Goal: Task Accomplishment & Management: Use online tool/utility

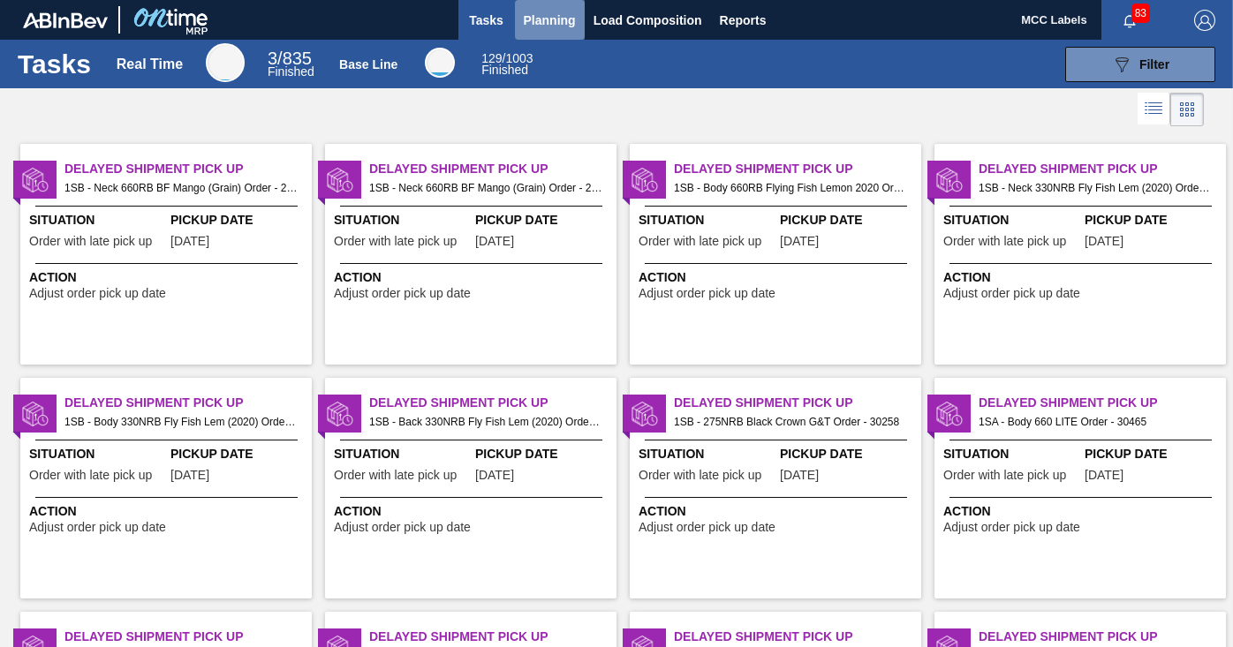
click at [551, 17] on span "Planning" at bounding box center [550, 20] width 52 height 21
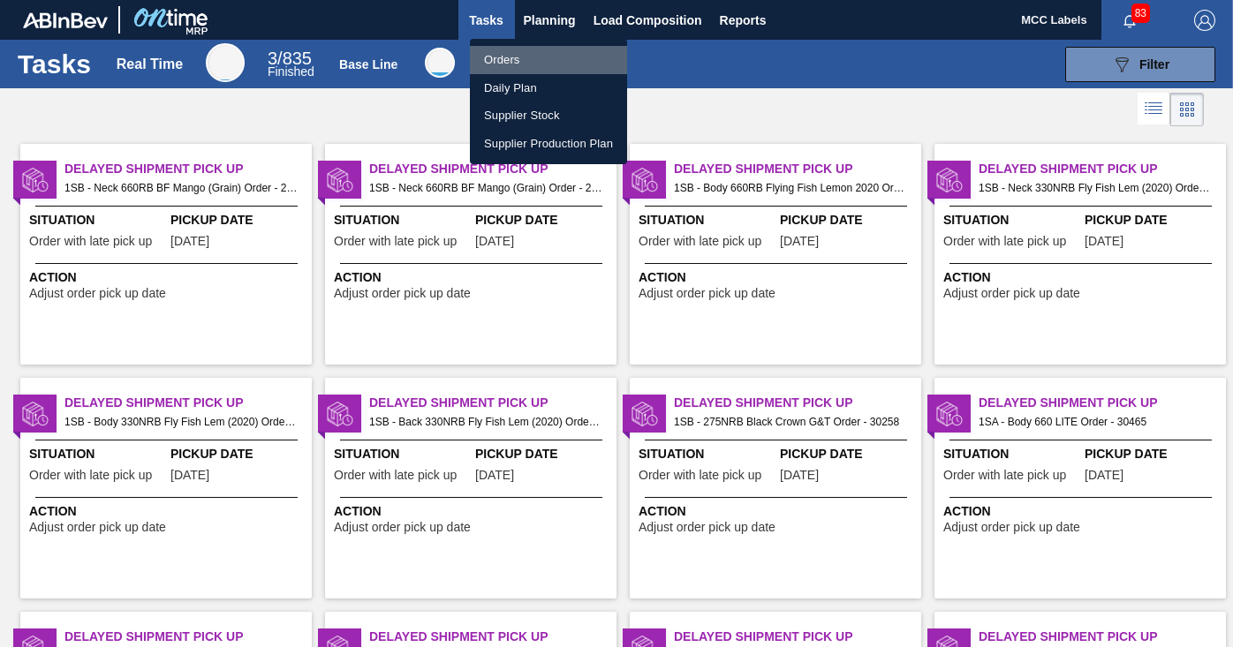
click at [503, 57] on li "Orders" at bounding box center [548, 60] width 157 height 28
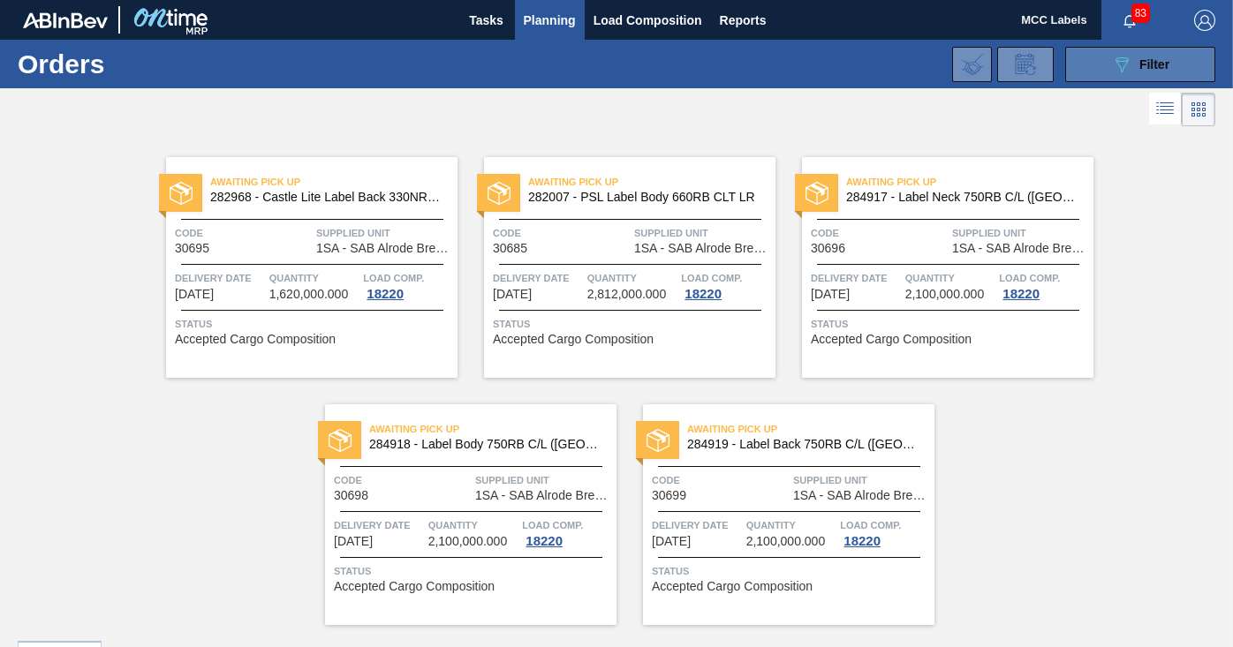
click at [1116, 61] on icon at bounding box center [1122, 64] width 13 height 15
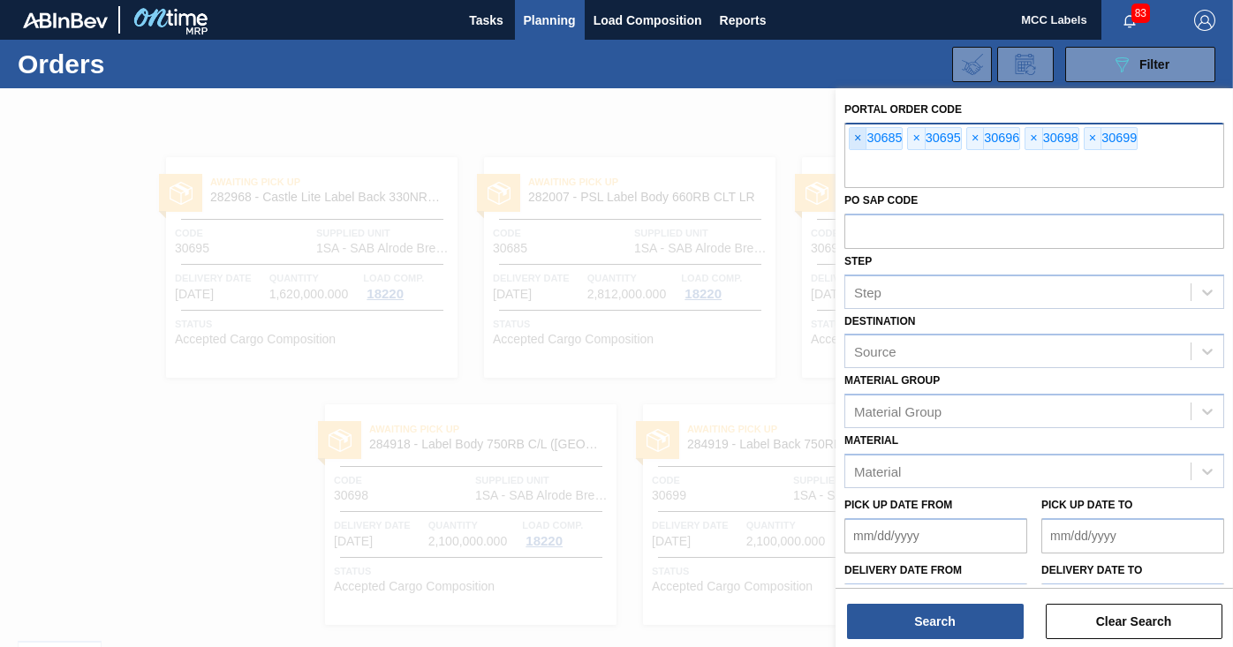
click at [859, 139] on span "×" at bounding box center [858, 138] width 17 height 21
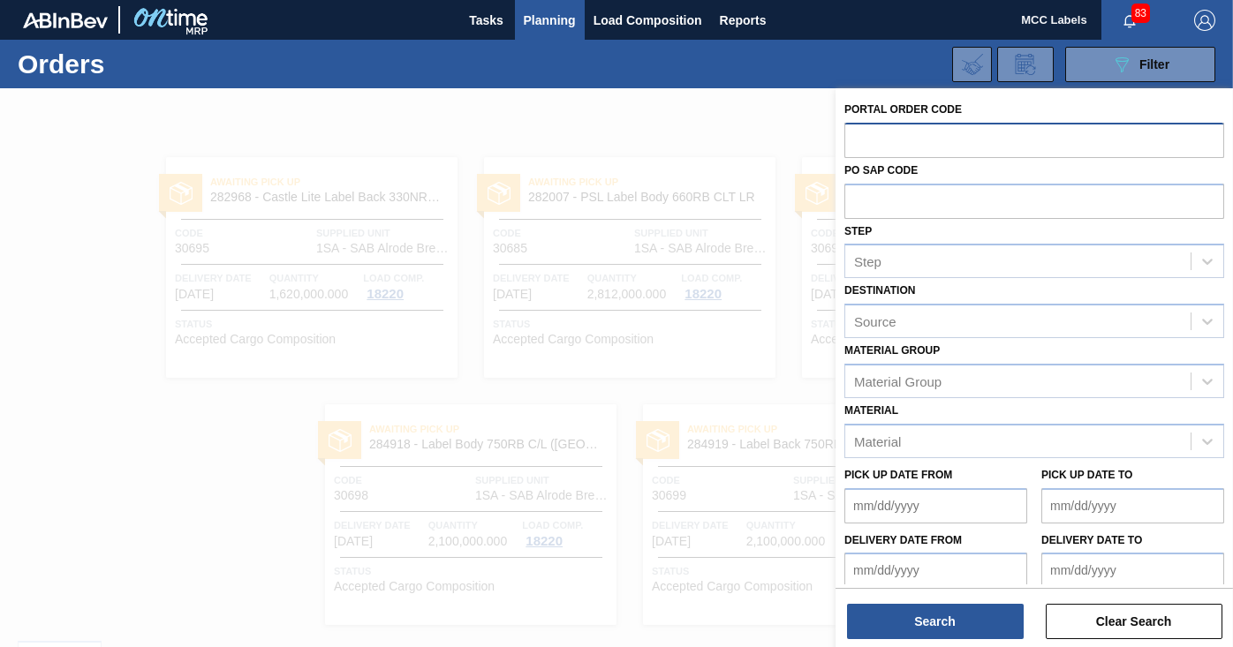
click at [859, 139] on input "text" at bounding box center [1034, 140] width 380 height 34
type input "30772"
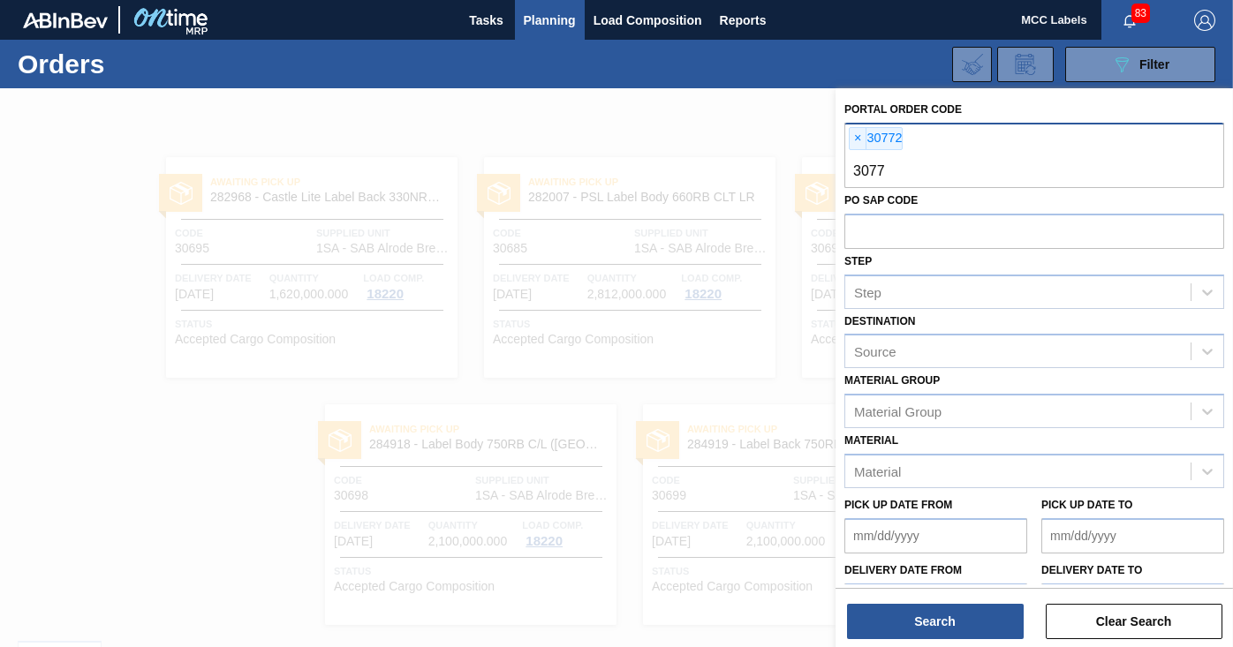
type input "30773"
type input "30774"
type input "30775"
type input "30776"
type input "30777"
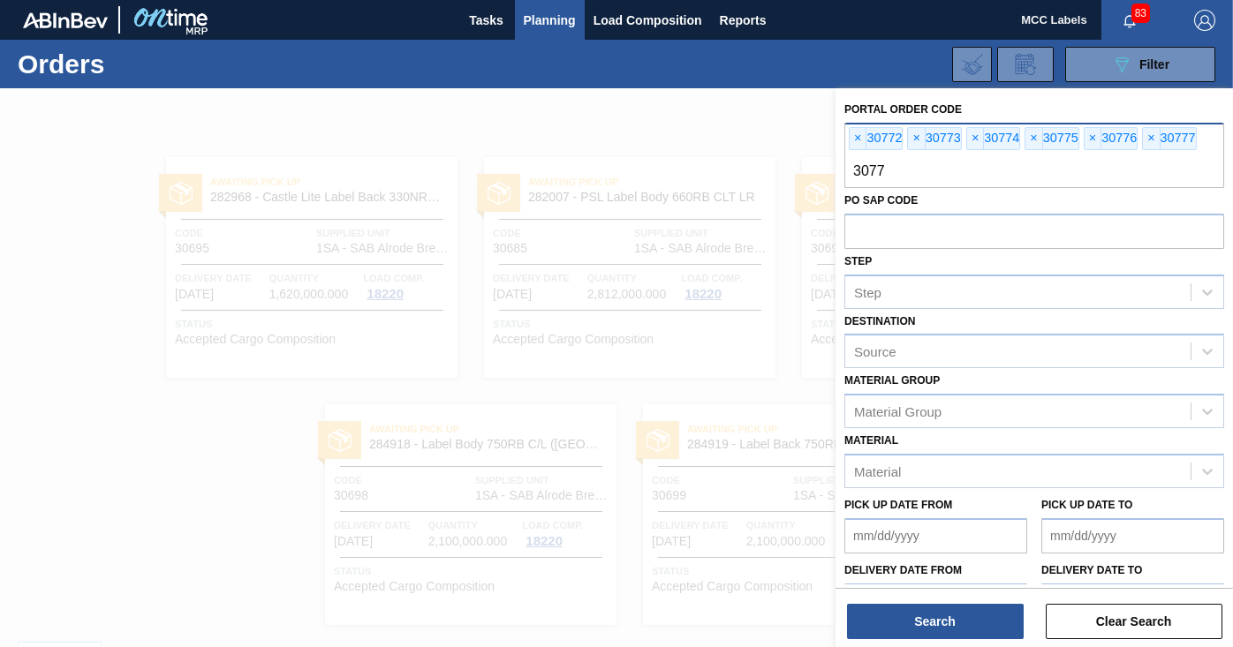
type input "30778"
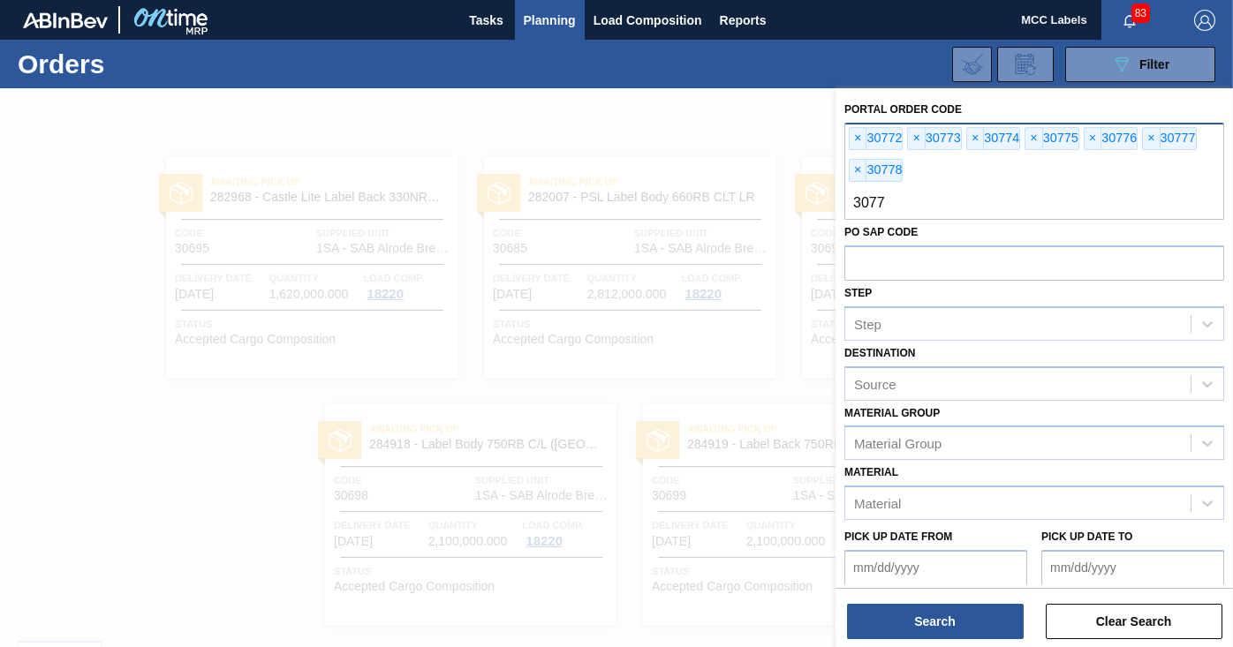
type input "30779"
type input "30780"
type input "30781"
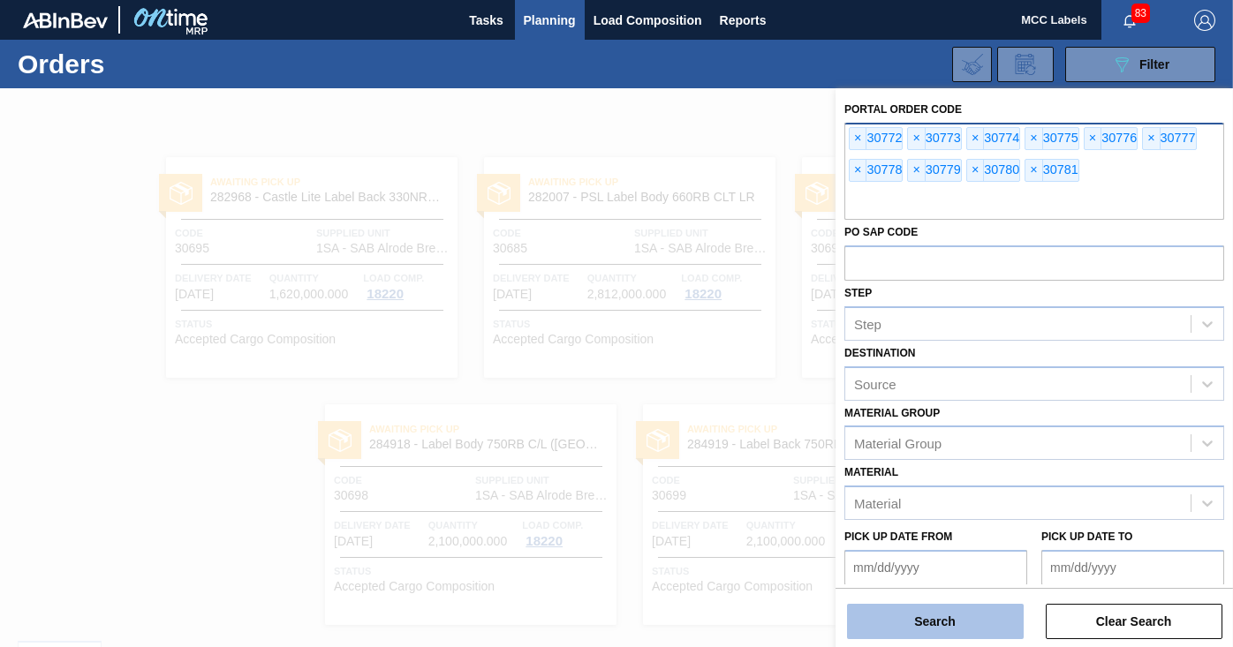
click at [927, 617] on button "Search" at bounding box center [935, 621] width 177 height 35
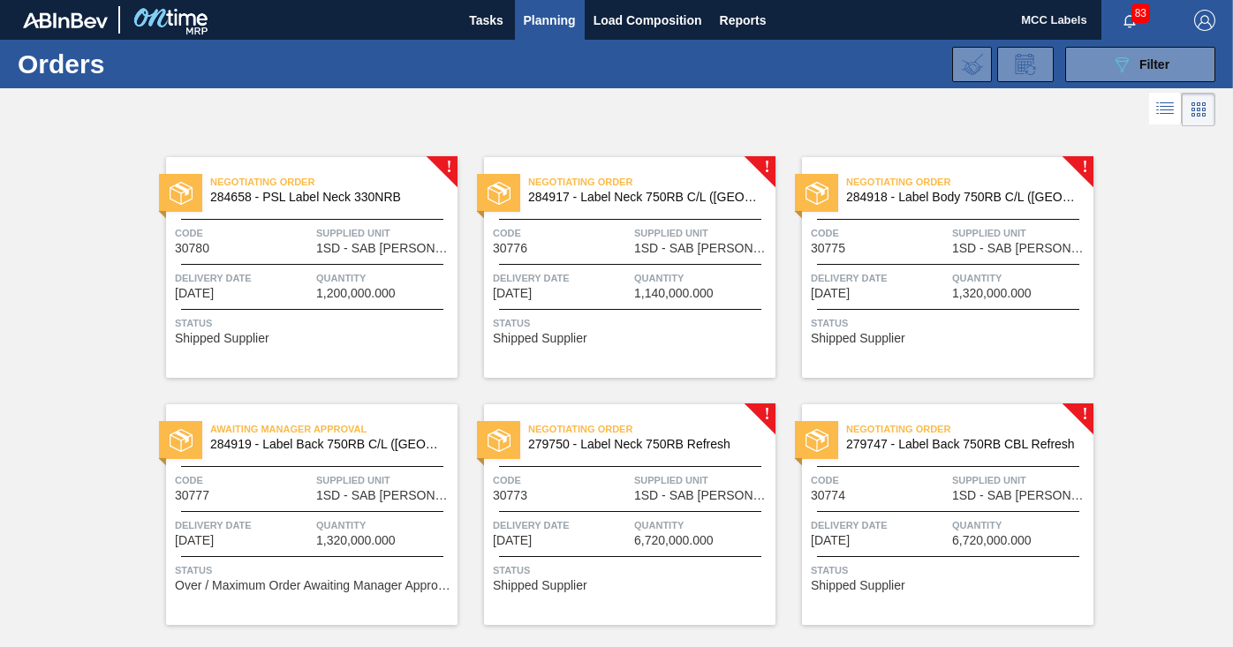
click at [387, 261] on div "Negotiating Order 284658 - PSL Label Neck 330NRB Code 30780 Supplied Unit 1SD -…" at bounding box center [311, 267] width 291 height 221
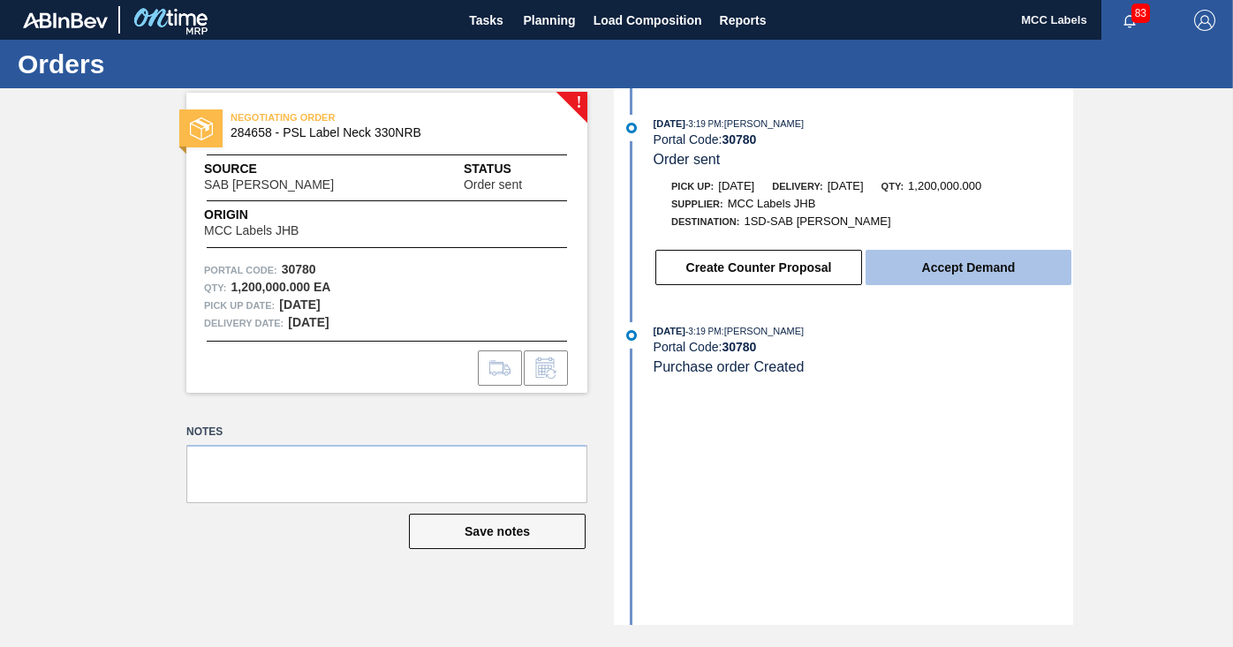
click at [950, 256] on button "Accept Demand" at bounding box center [969, 267] width 206 height 35
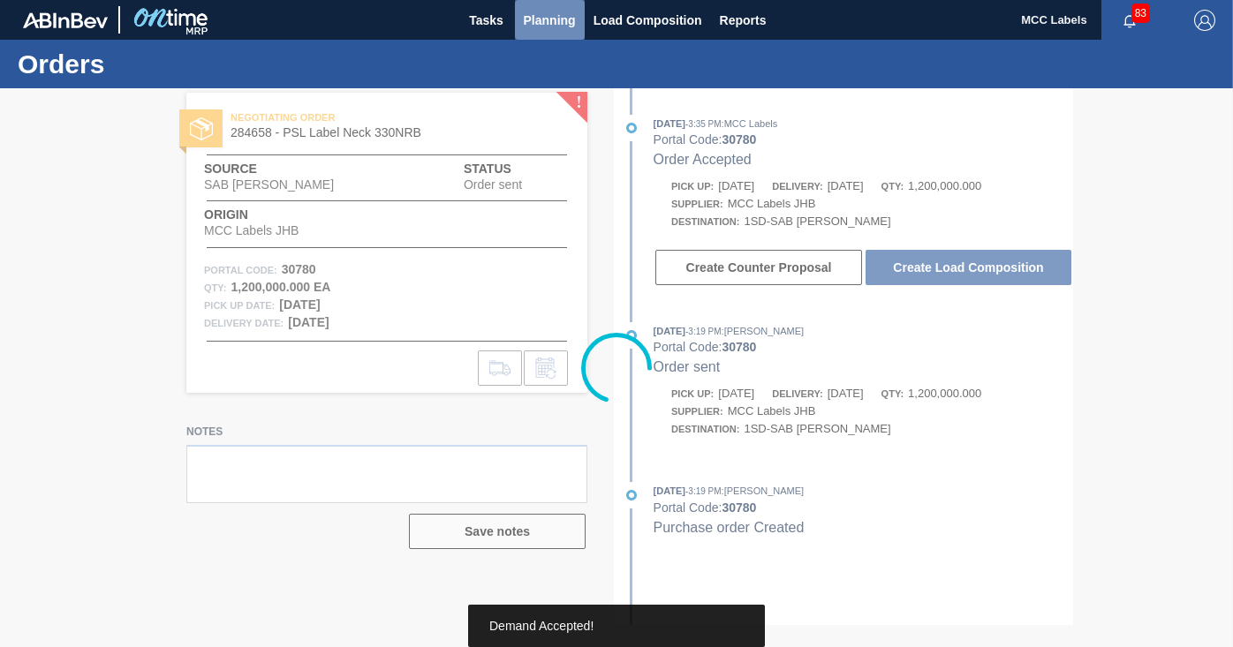
click at [542, 15] on span "Planning" at bounding box center [550, 20] width 52 height 21
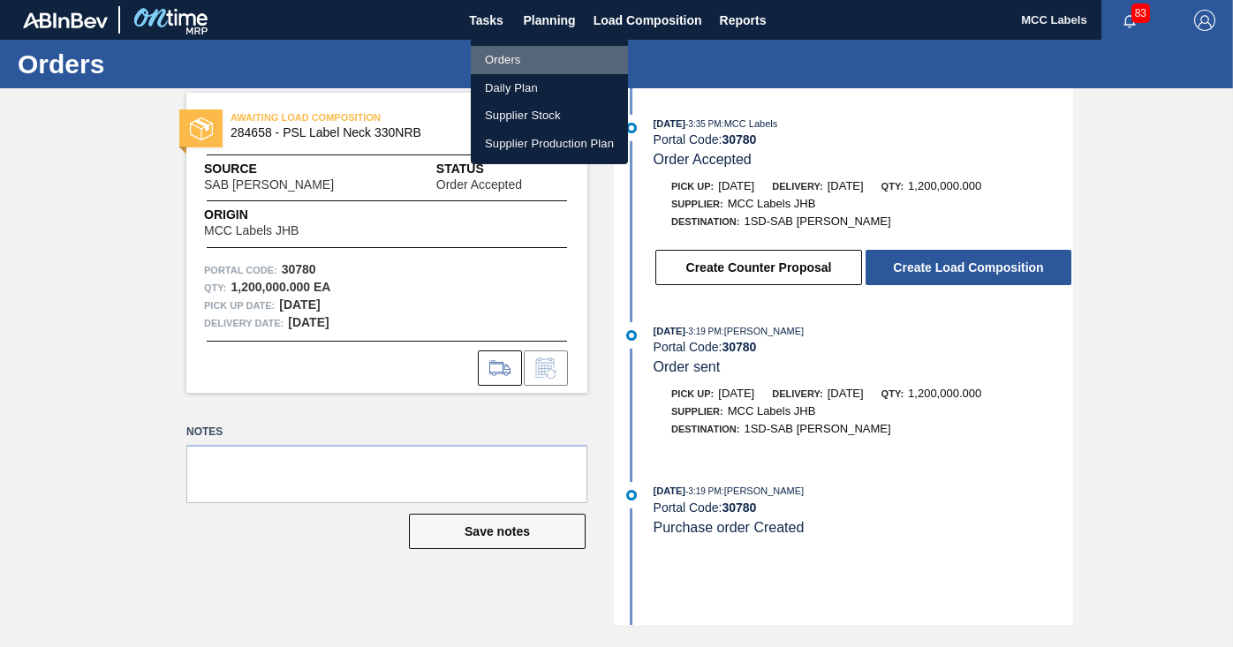
click at [508, 56] on li "Orders" at bounding box center [549, 60] width 157 height 28
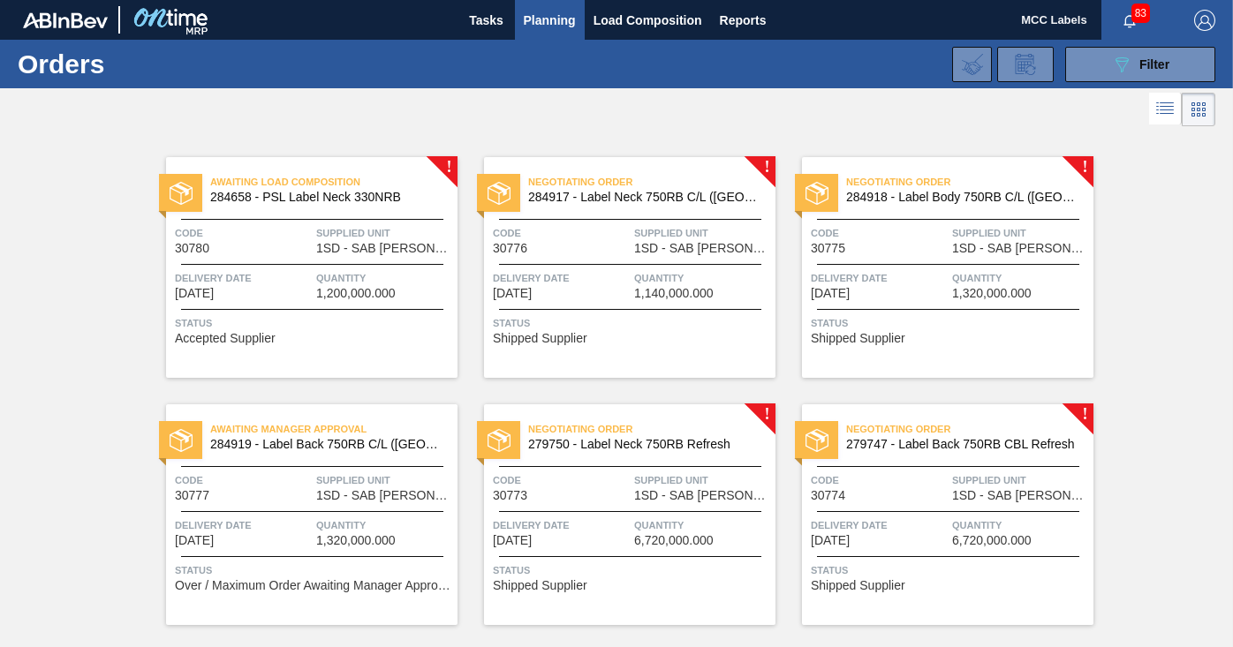
click at [605, 280] on span "Delivery Date" at bounding box center [561, 278] width 137 height 18
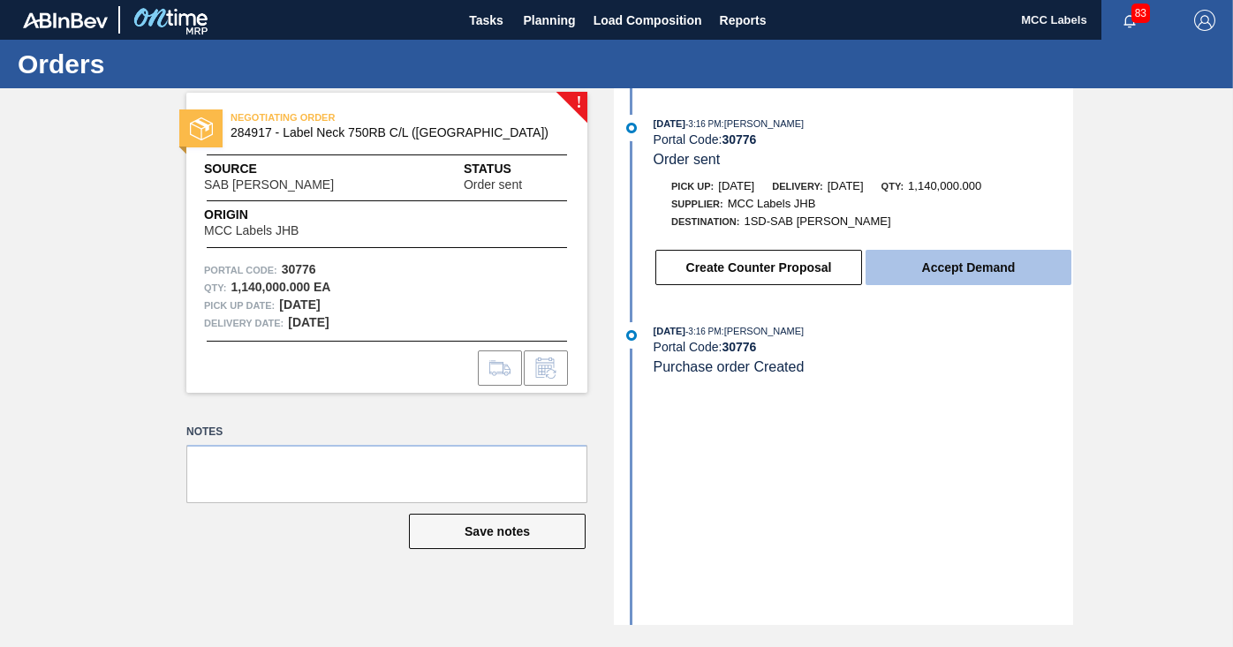
click at [908, 266] on button "Accept Demand" at bounding box center [969, 267] width 206 height 35
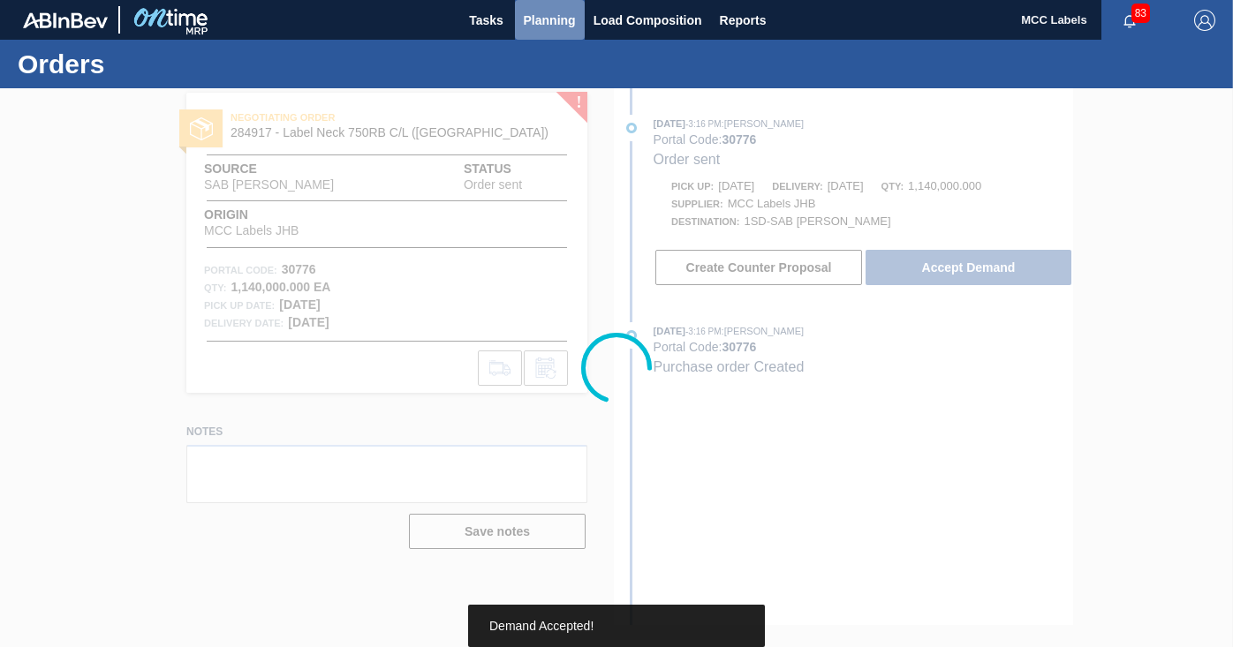
click at [556, 25] on span "Planning" at bounding box center [550, 20] width 52 height 21
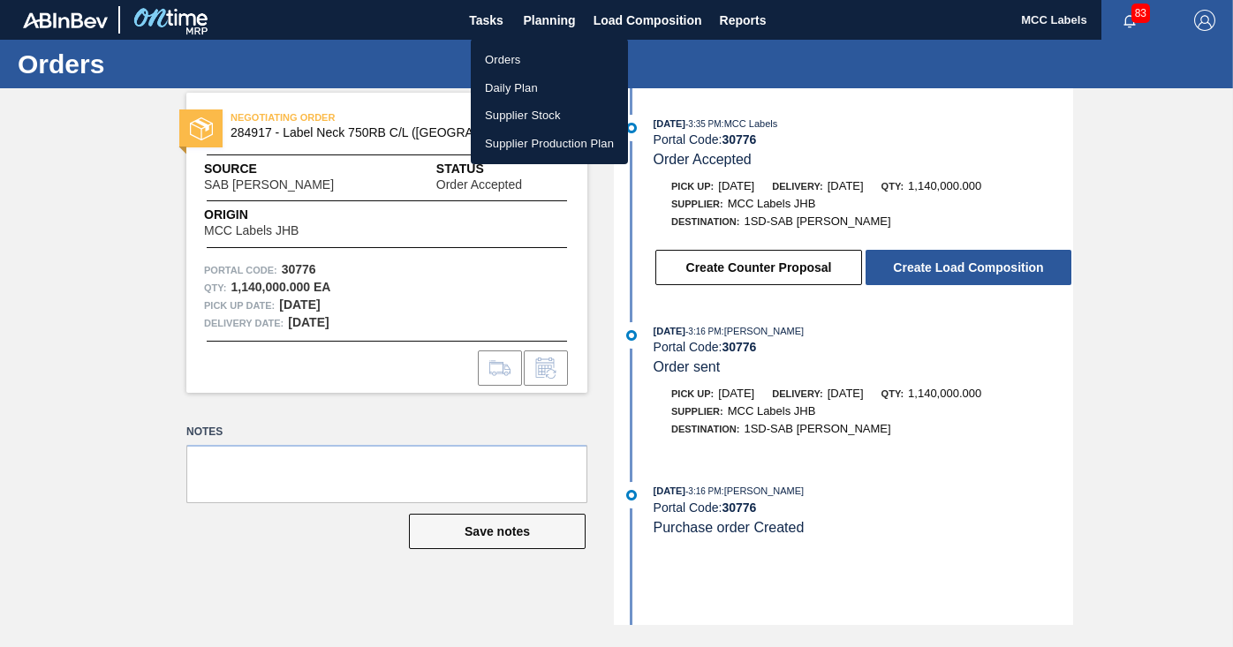
click at [508, 64] on li "Orders" at bounding box center [549, 60] width 157 height 28
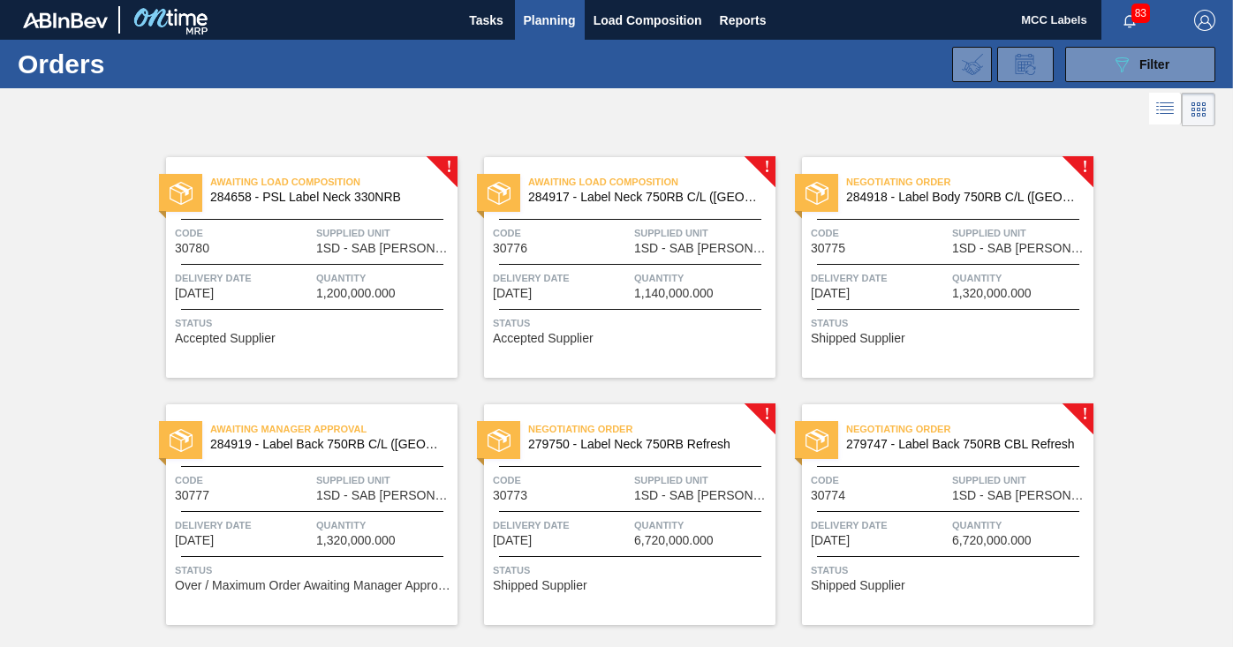
click at [921, 328] on span "Status" at bounding box center [950, 323] width 278 height 18
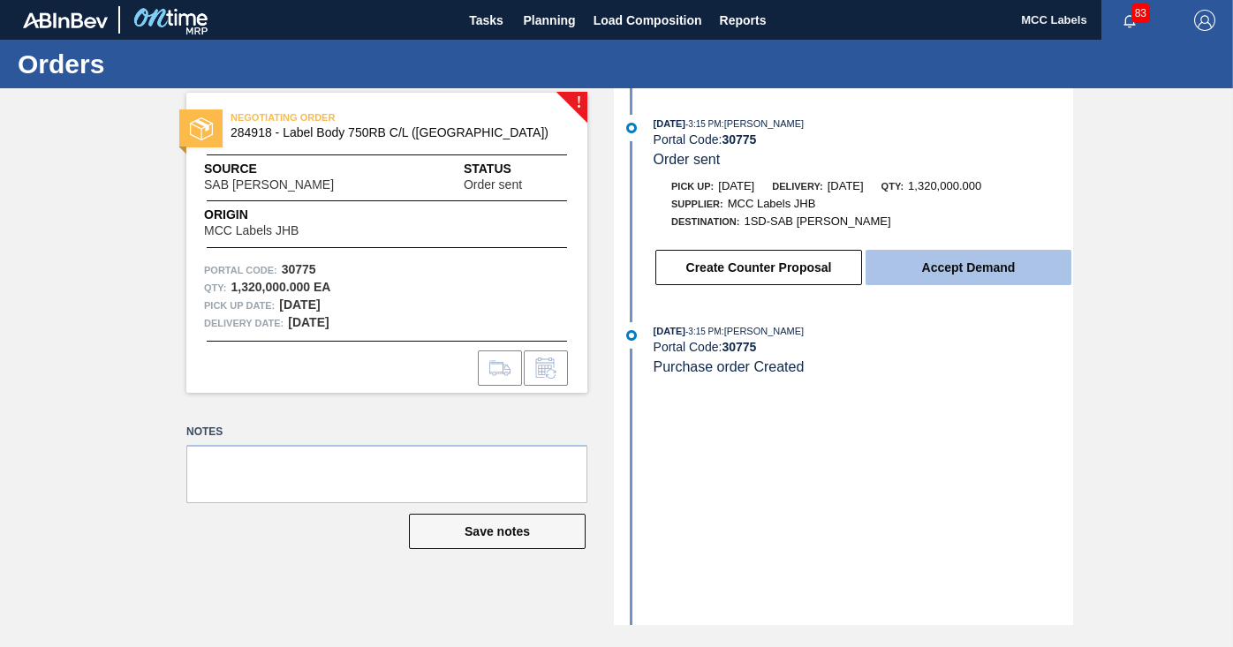
click at [934, 264] on button "Accept Demand" at bounding box center [969, 267] width 206 height 35
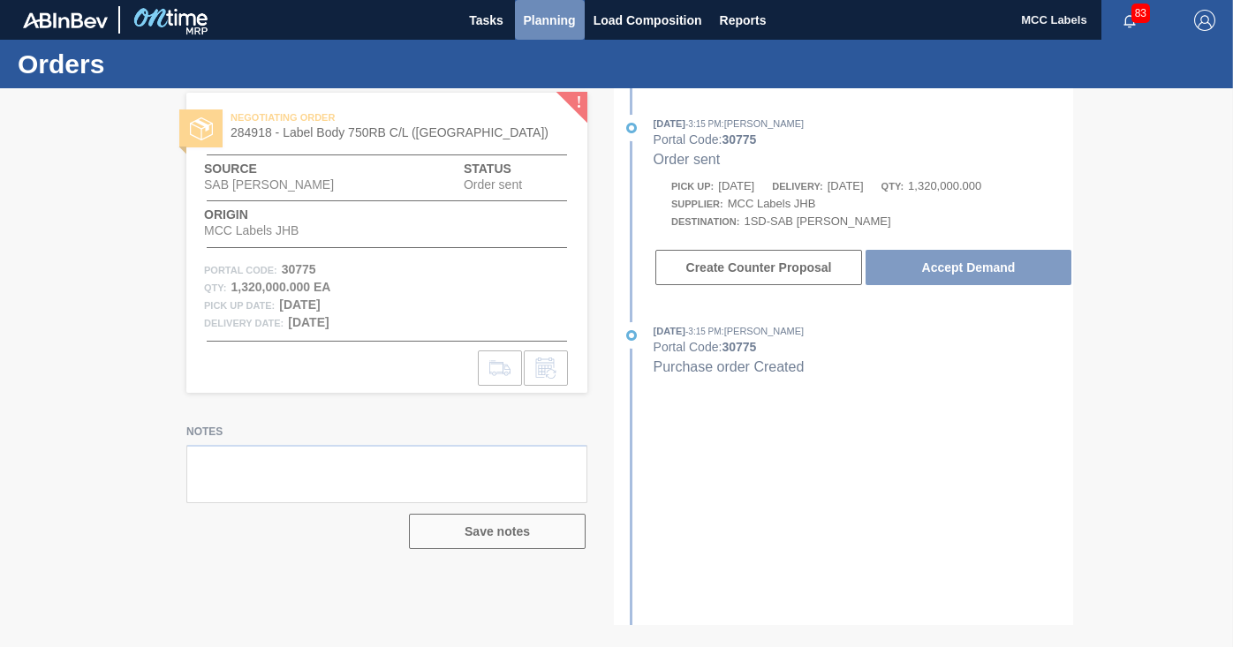
click at [553, 19] on span "Planning" at bounding box center [550, 20] width 52 height 21
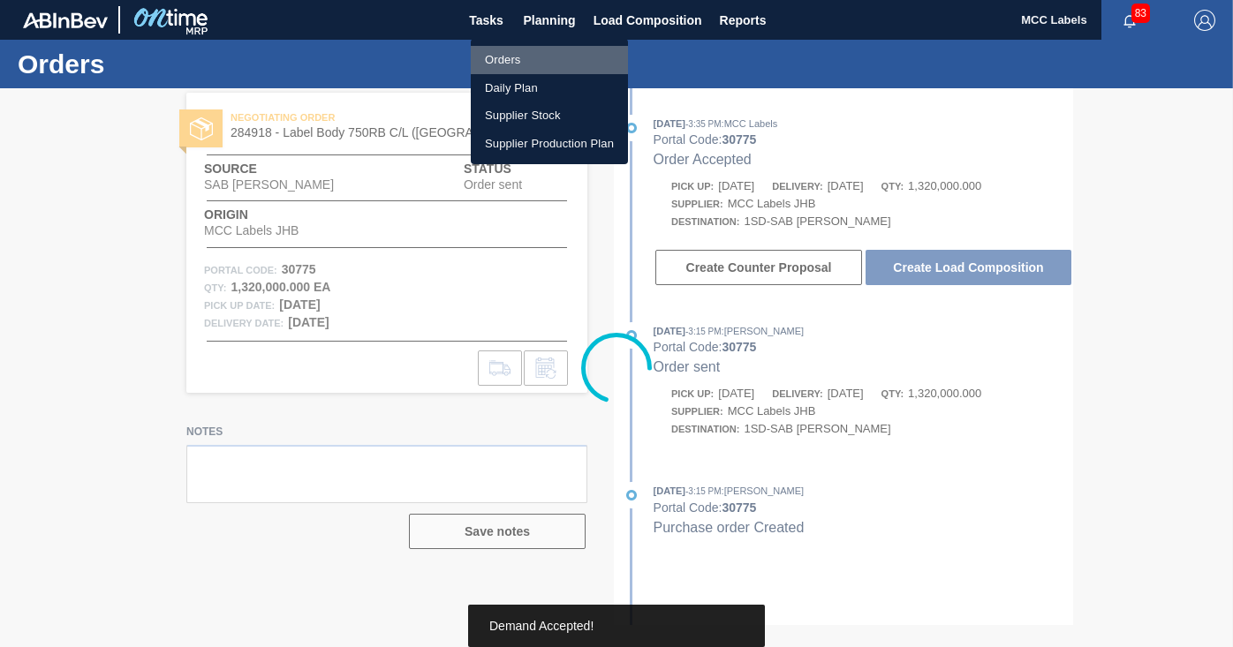
click at [500, 57] on li "Orders" at bounding box center [549, 60] width 157 height 28
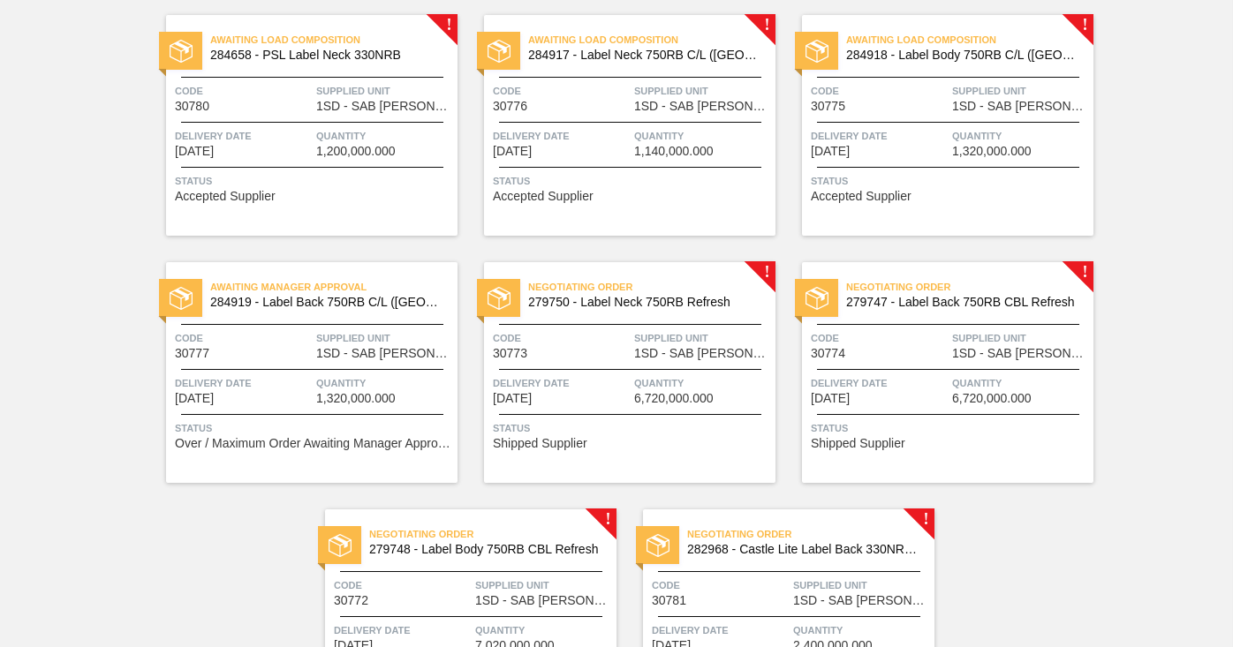
scroll to position [177, 0]
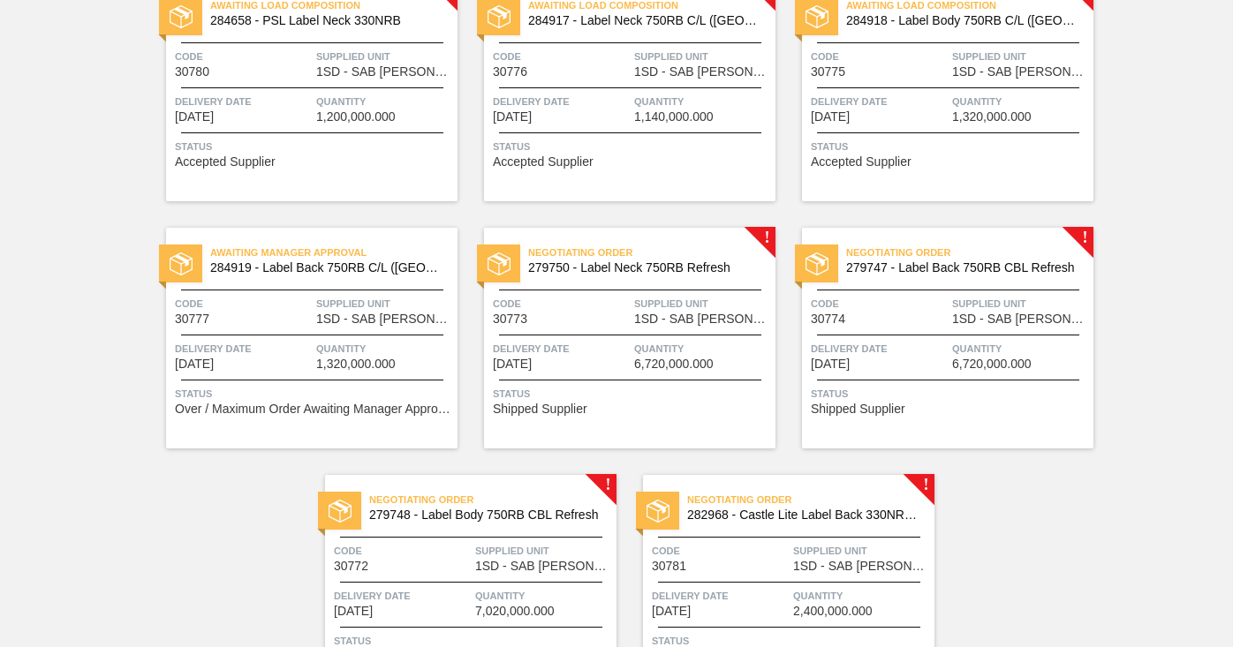
click at [327, 344] on span "Quantity" at bounding box center [384, 349] width 137 height 18
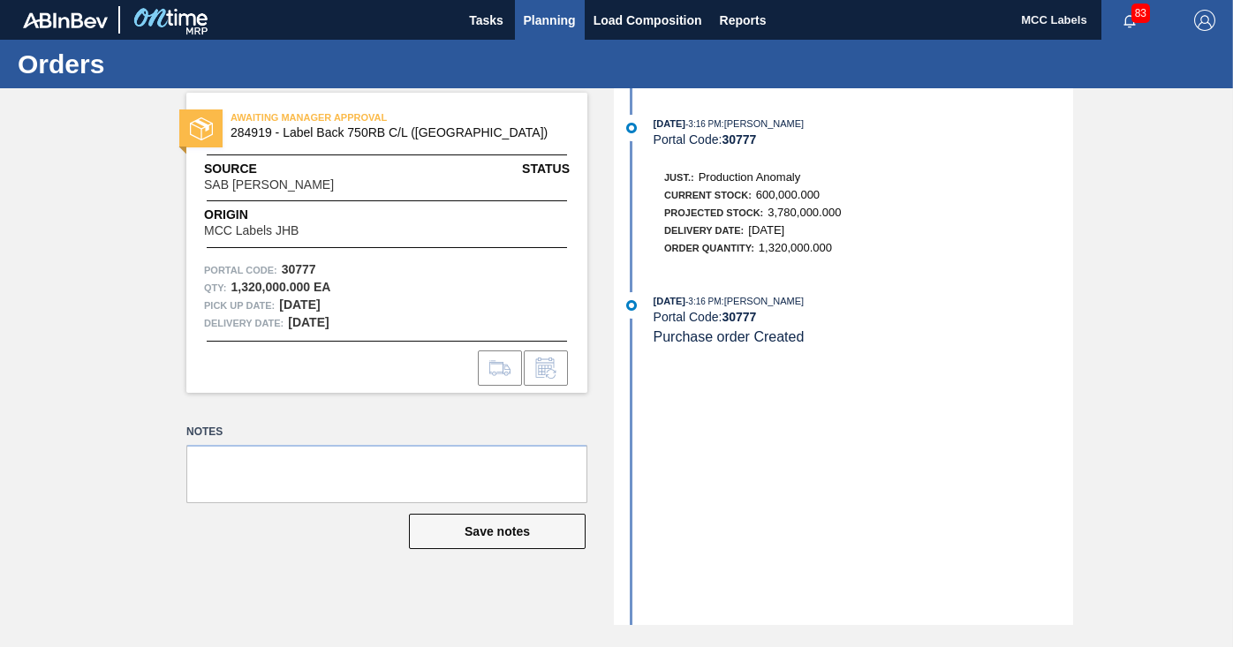
click at [560, 23] on span "Planning" at bounding box center [550, 20] width 52 height 21
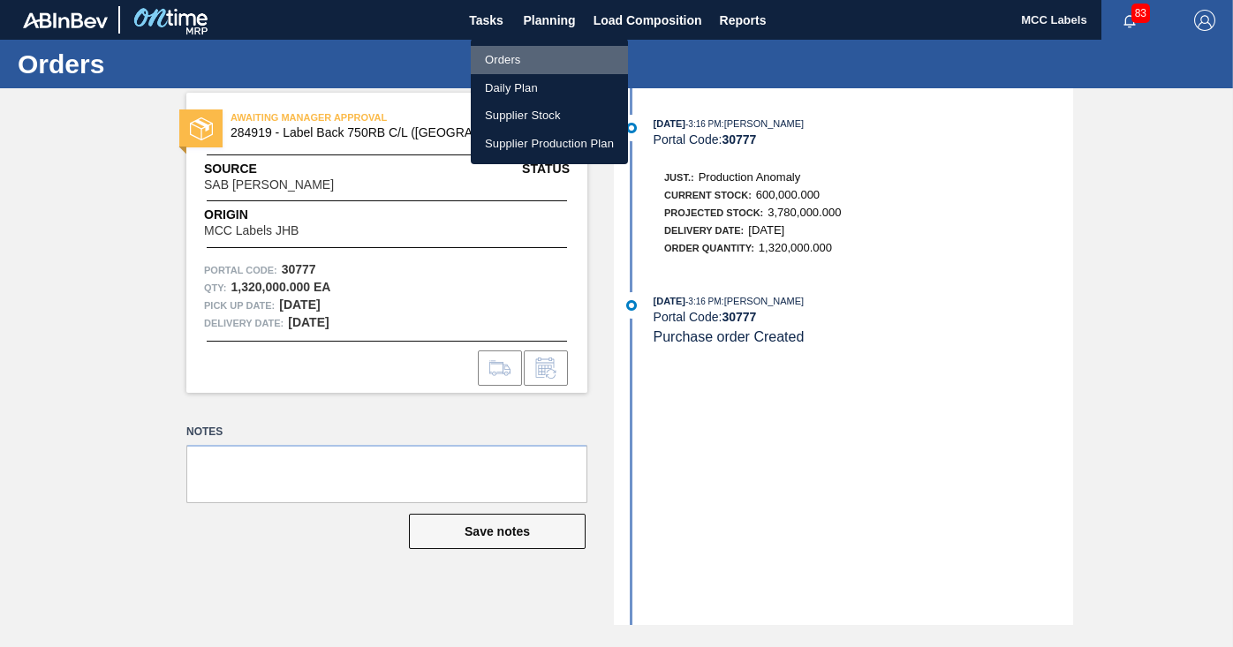
click at [510, 60] on li "Orders" at bounding box center [549, 60] width 157 height 28
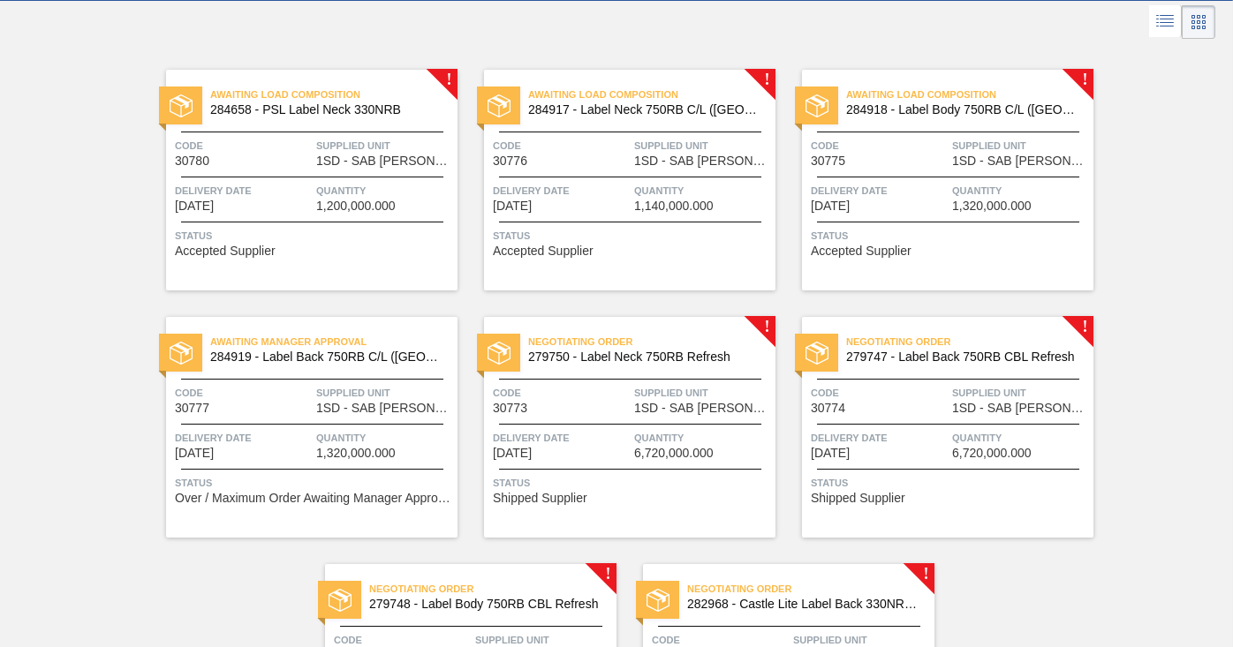
scroll to position [88, 0]
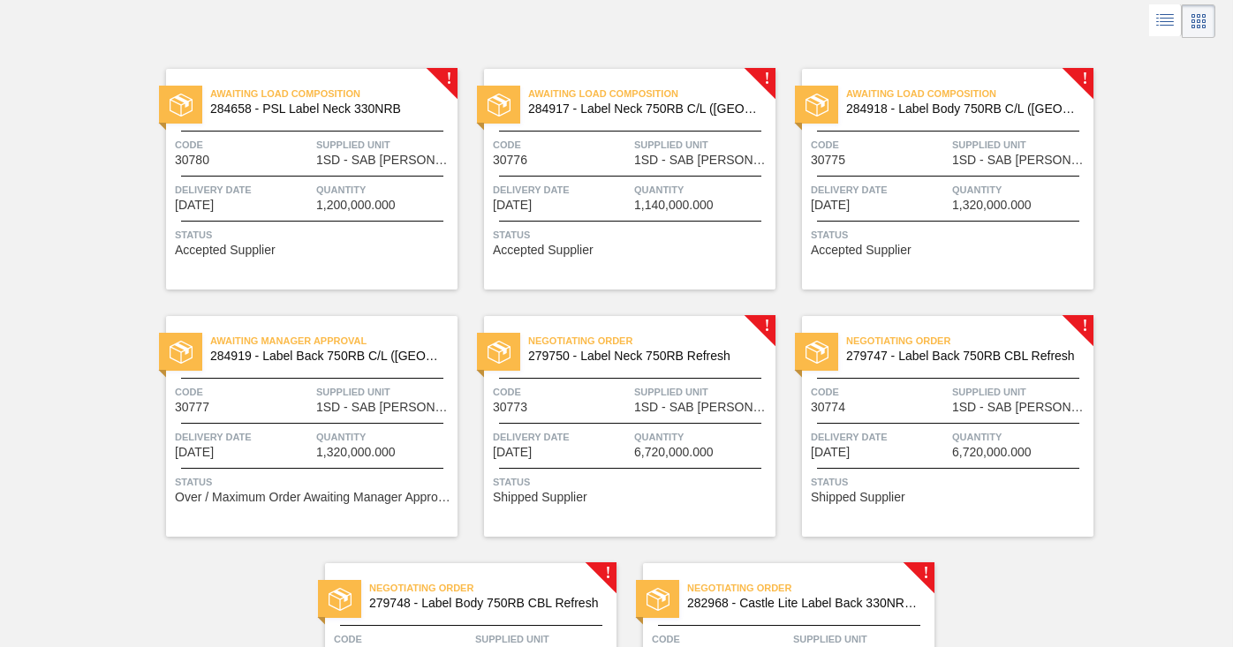
click at [615, 421] on div "Negotiating Order 279750 - Label Neck 750RB Refresh Code 30773 Supplied Unit 1S…" at bounding box center [629, 426] width 291 height 221
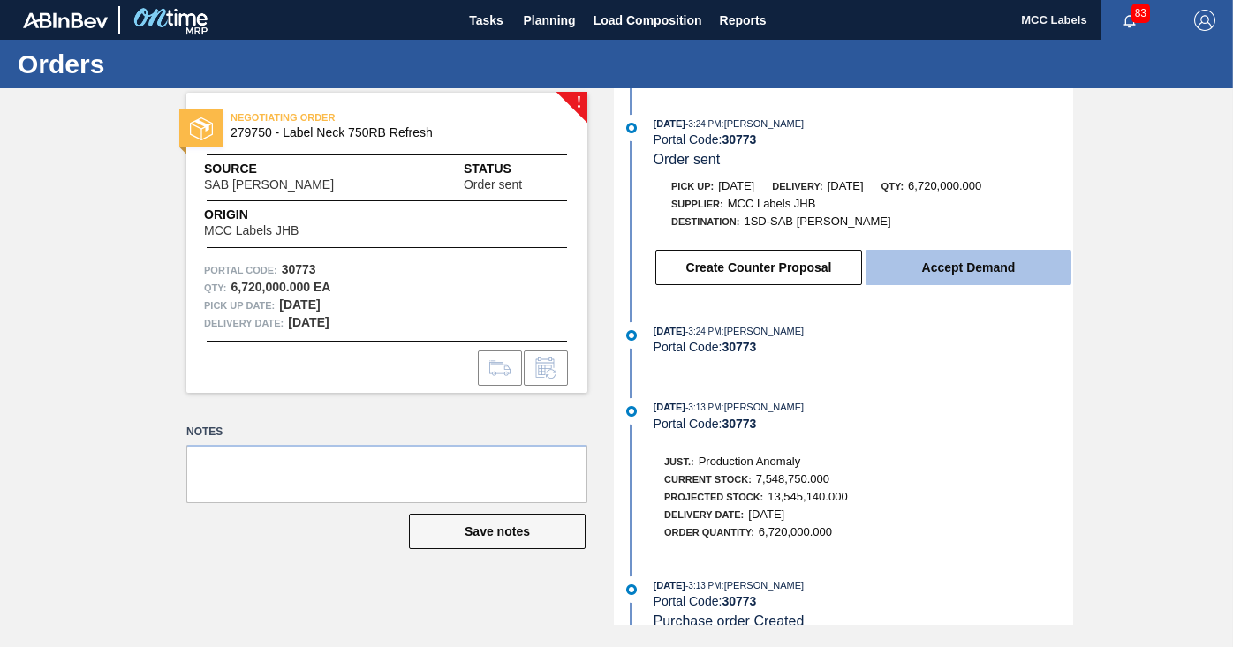
click at [913, 272] on button "Accept Demand" at bounding box center [969, 267] width 206 height 35
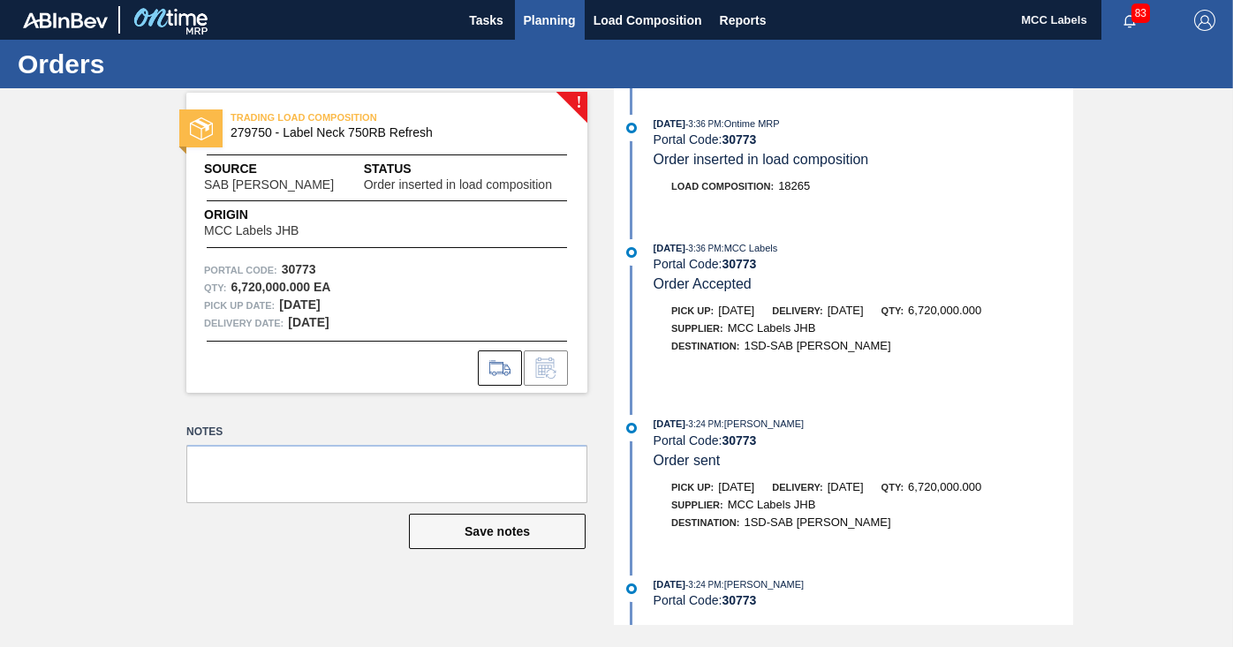
click at [535, 19] on span "Planning" at bounding box center [550, 20] width 52 height 21
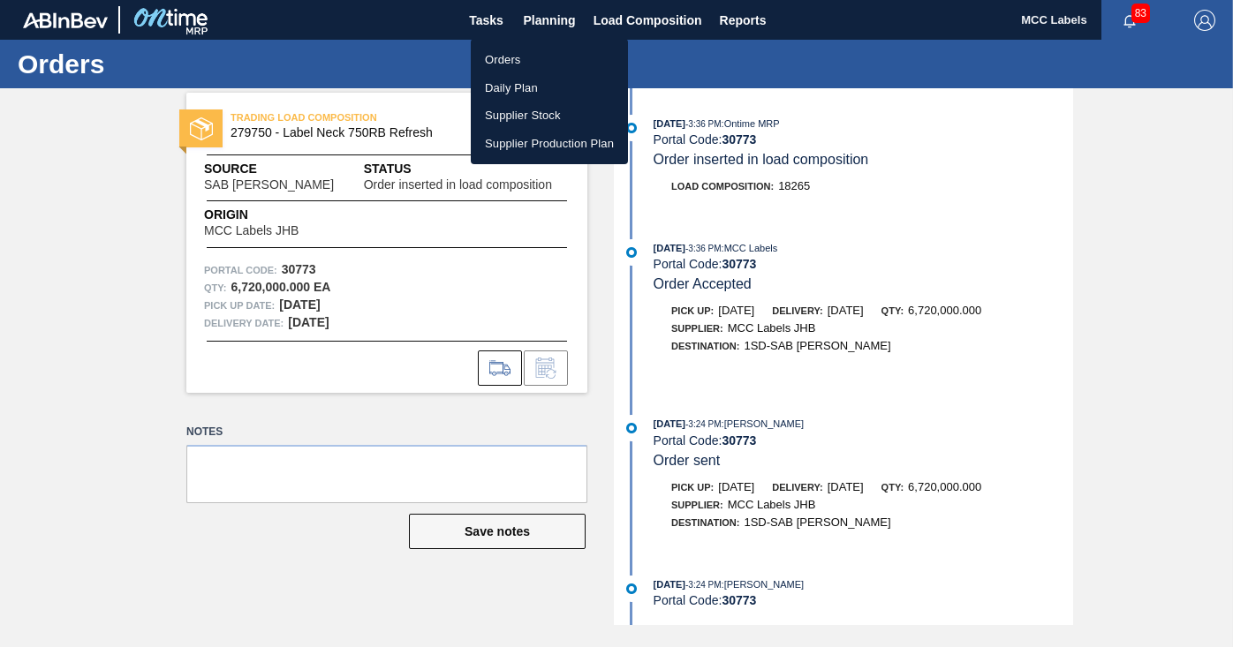
click at [502, 54] on li "Orders" at bounding box center [549, 60] width 157 height 28
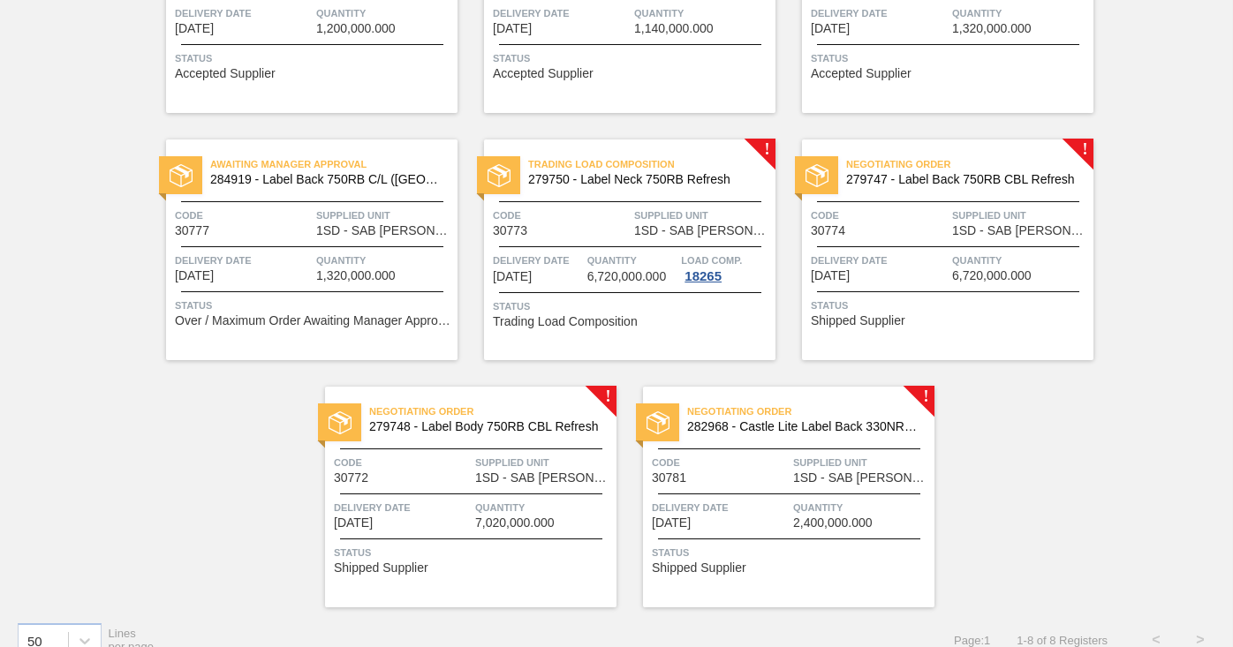
scroll to position [291, 0]
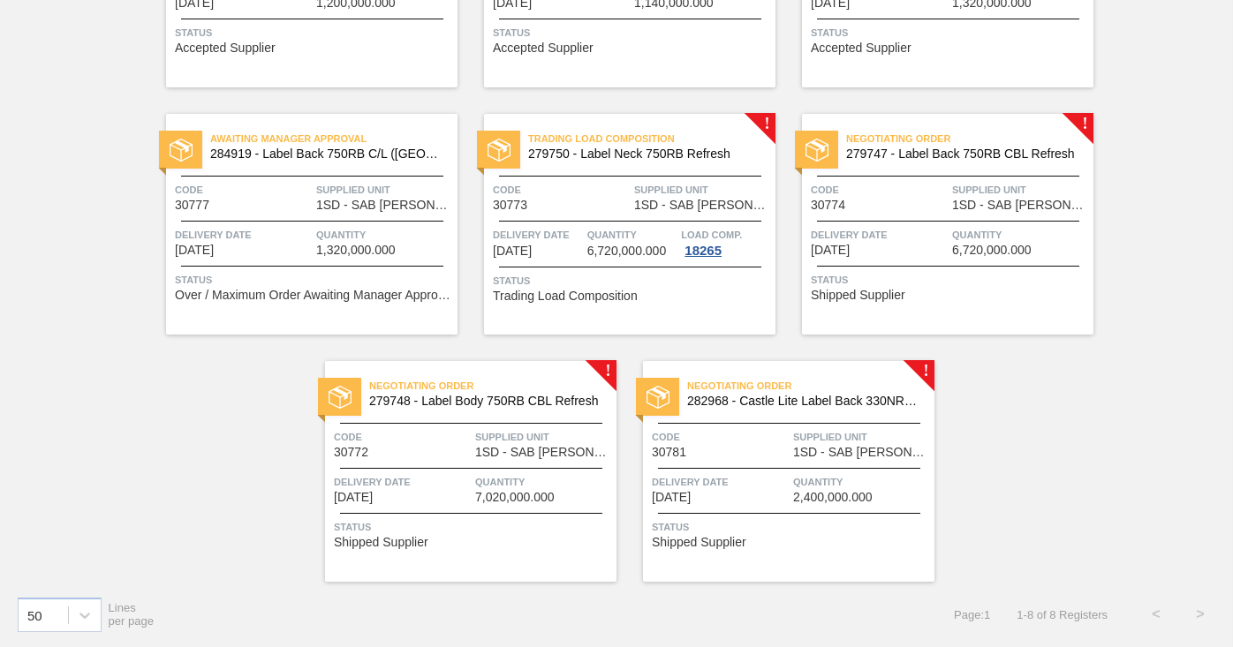
click at [912, 244] on div "Delivery Date [DATE]" at bounding box center [879, 241] width 137 height 31
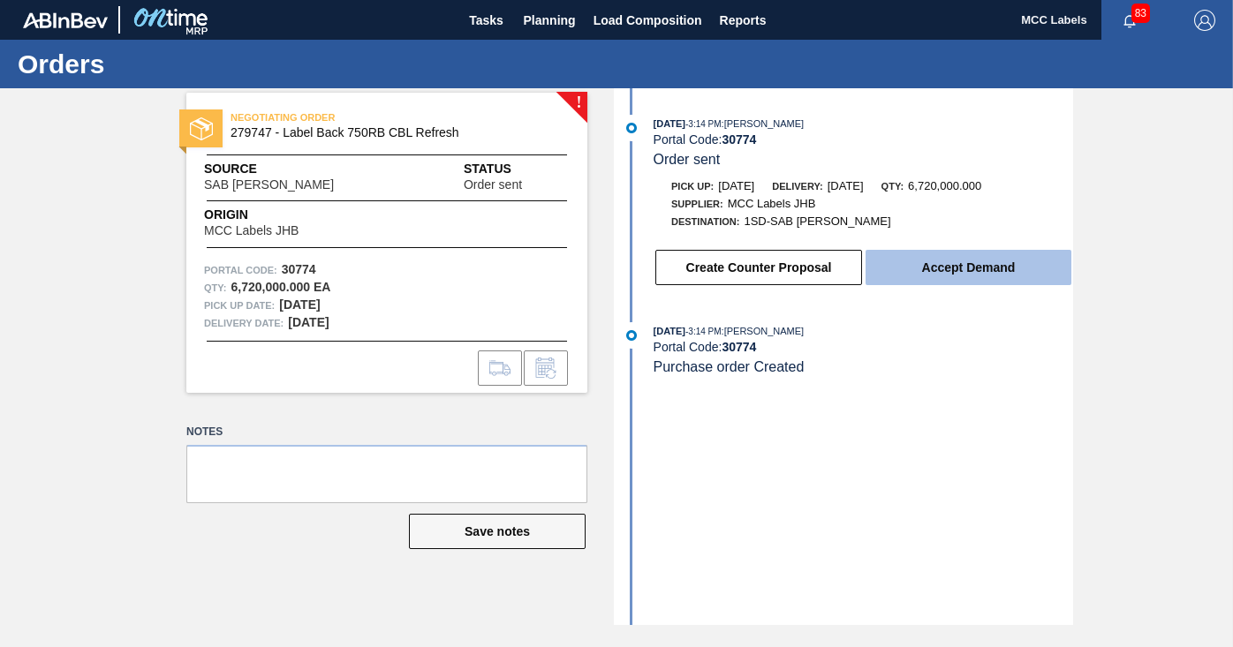
click at [912, 269] on button "Accept Demand" at bounding box center [969, 267] width 206 height 35
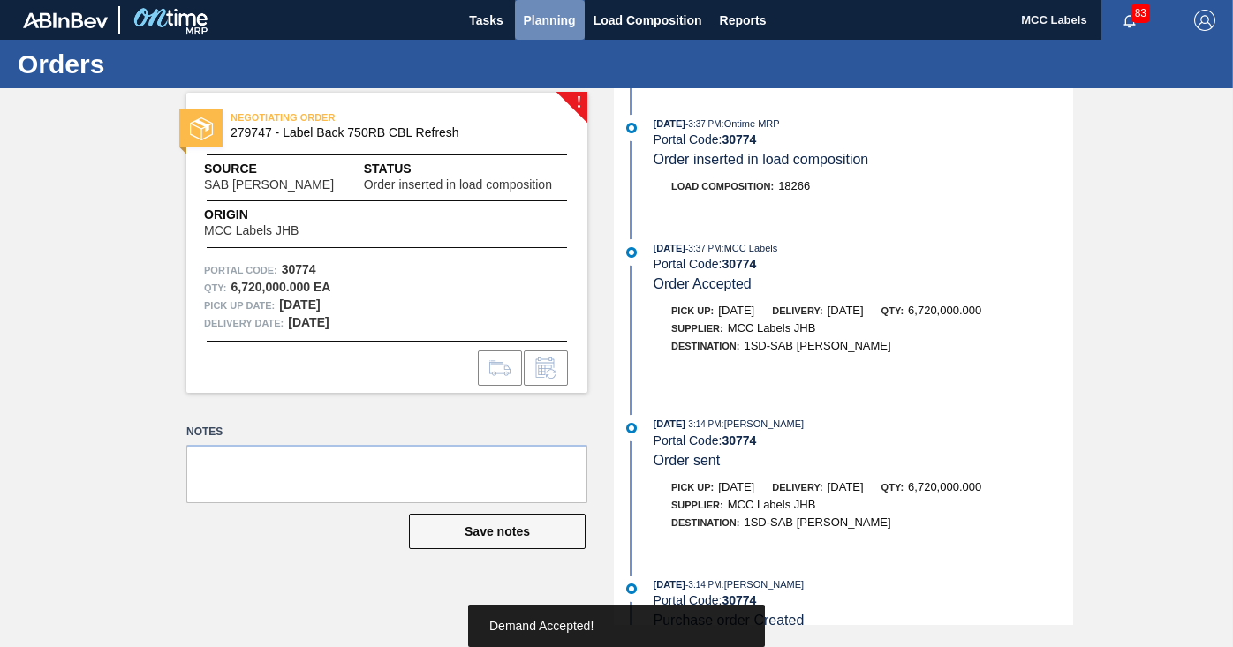
click at [535, 18] on span "Planning" at bounding box center [550, 20] width 52 height 21
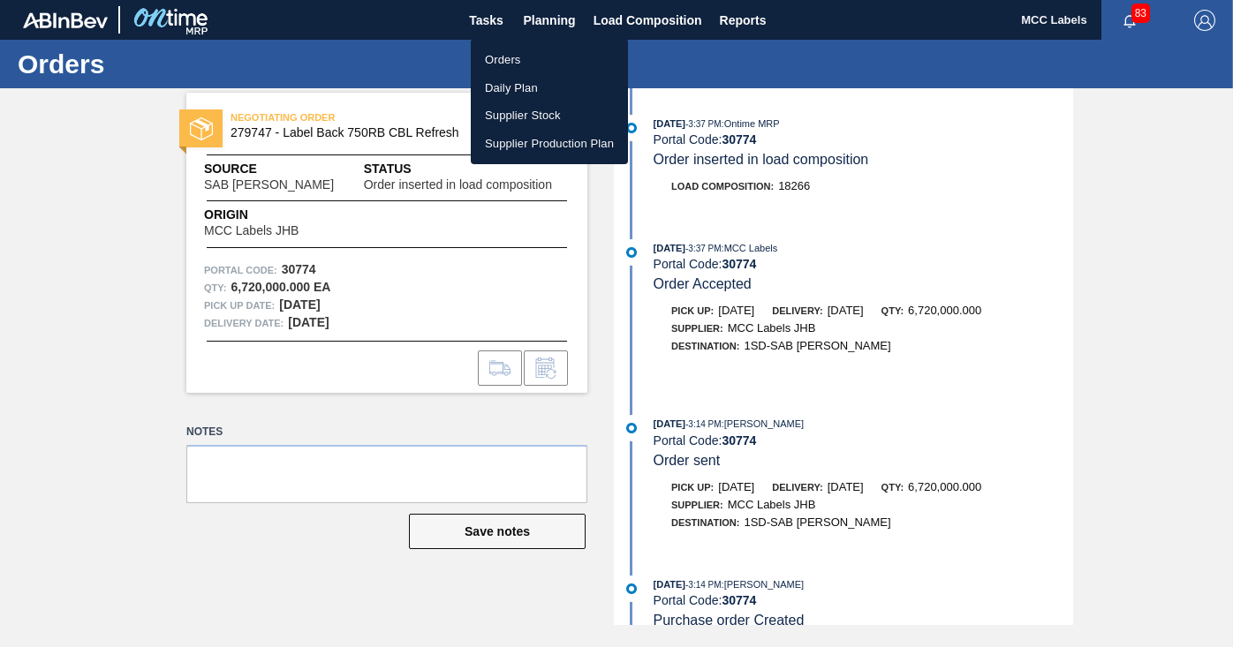
drag, startPoint x: 501, startPoint y: 57, endPoint x: 571, endPoint y: 63, distance: 70.9
click at [502, 57] on li "Orders" at bounding box center [549, 60] width 157 height 28
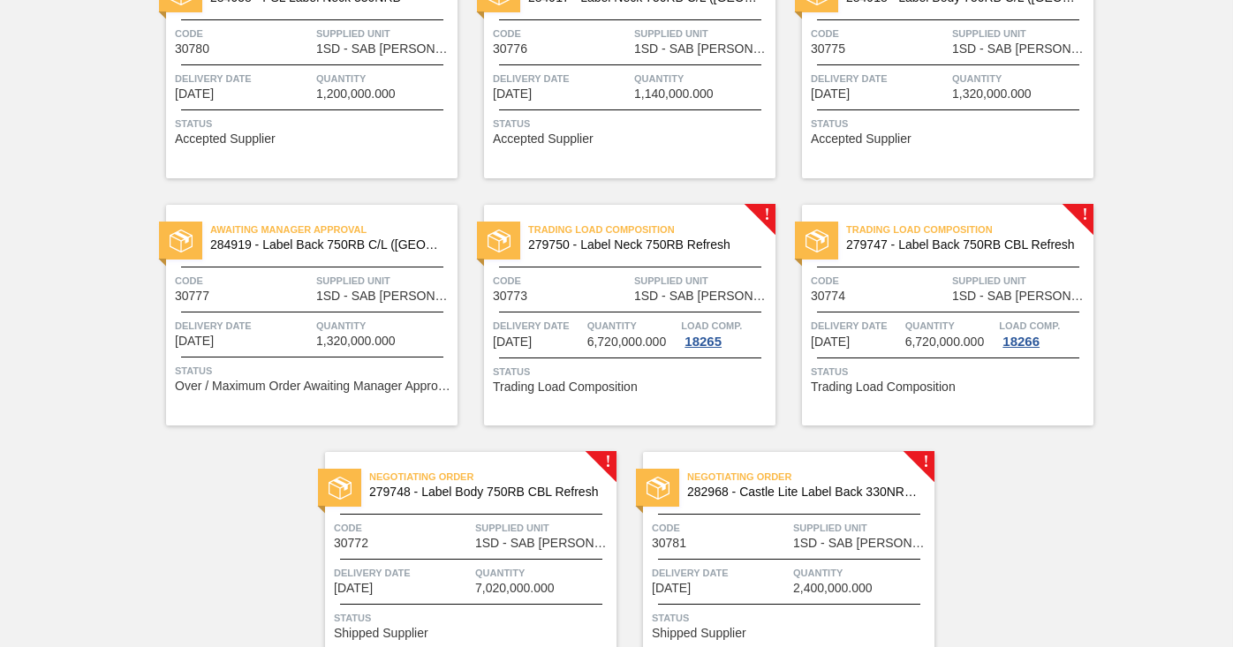
scroll to position [291, 0]
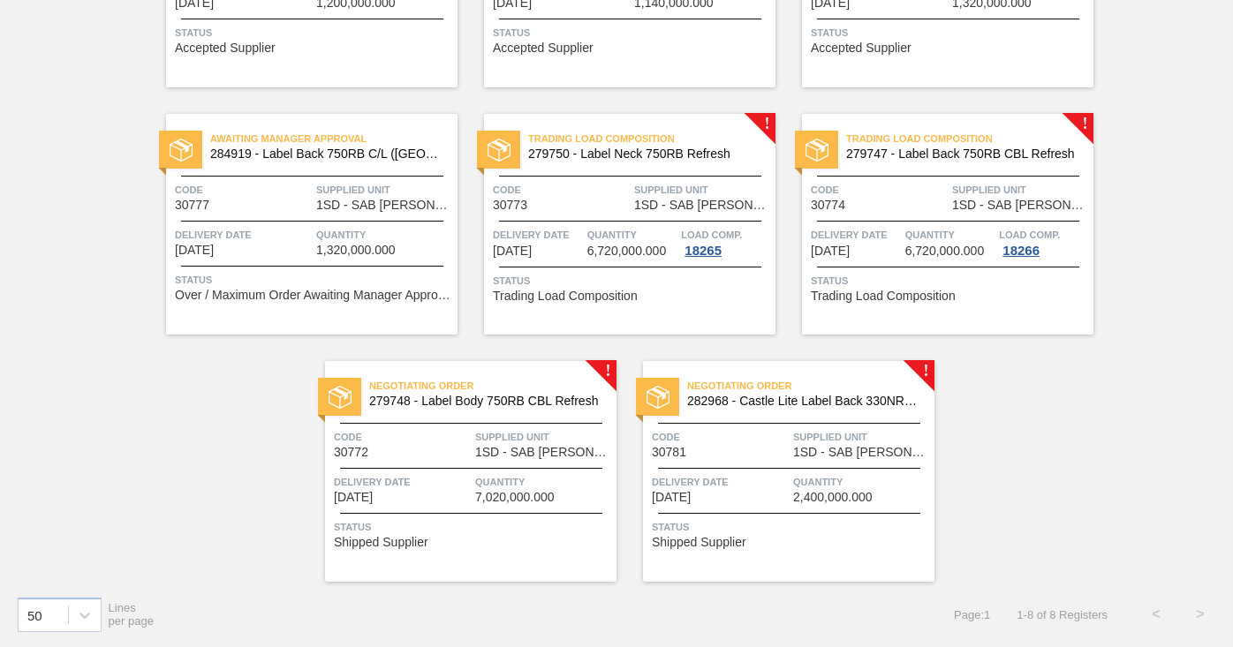
click at [476, 532] on span "Status" at bounding box center [473, 527] width 278 height 18
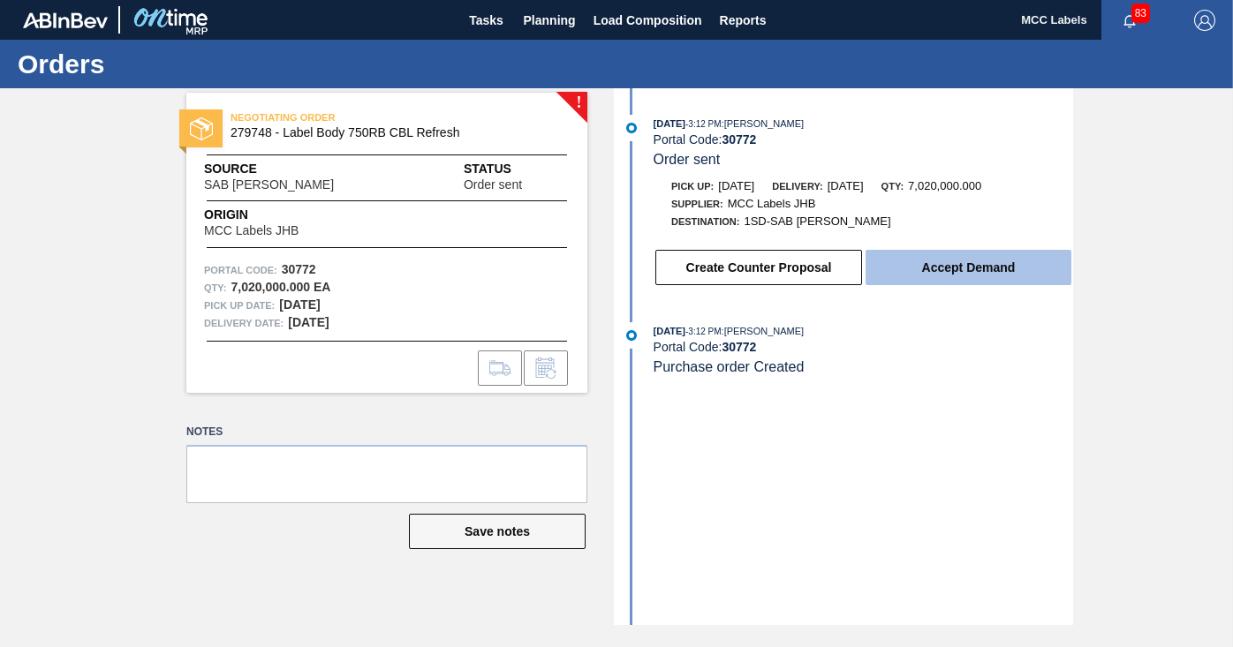
click at [944, 275] on button "Accept Demand" at bounding box center [969, 267] width 206 height 35
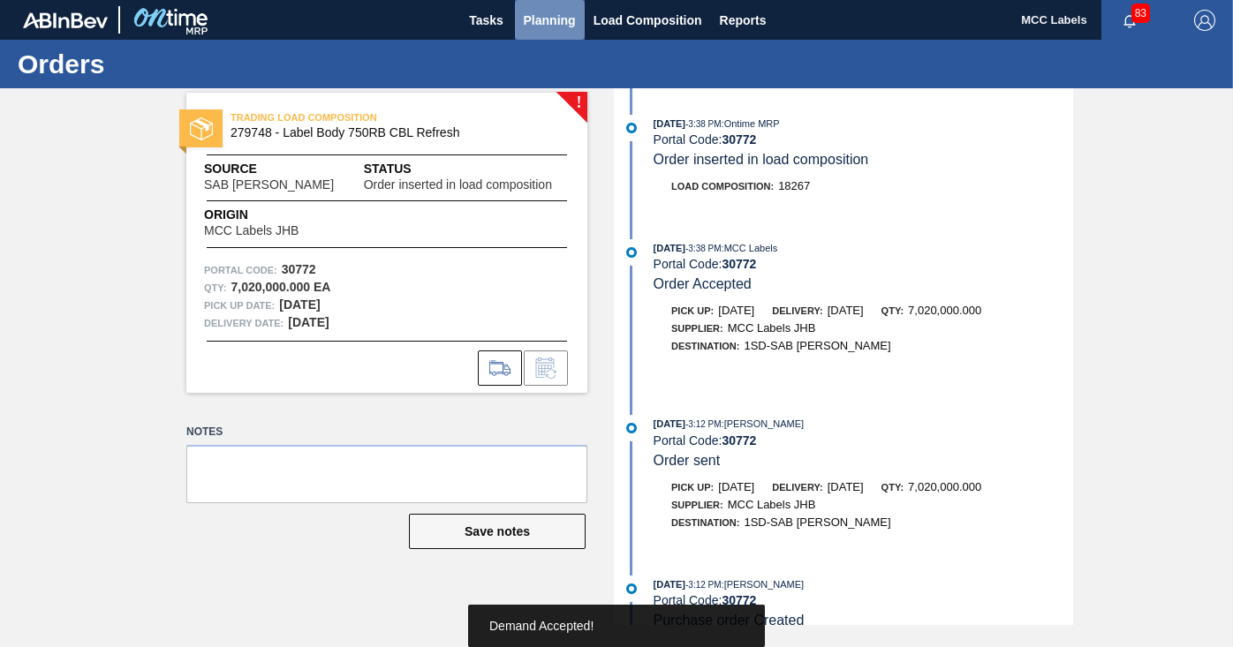
click at [545, 17] on span "Planning" at bounding box center [550, 20] width 52 height 21
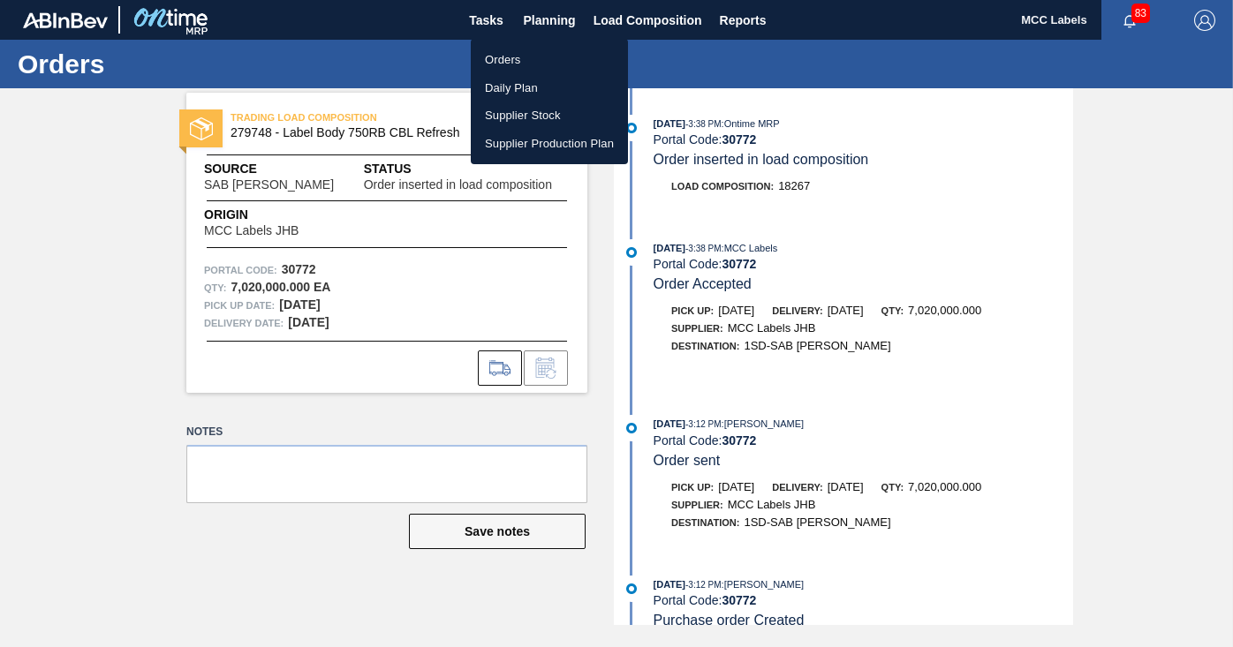
click at [499, 57] on li "Orders" at bounding box center [549, 60] width 157 height 28
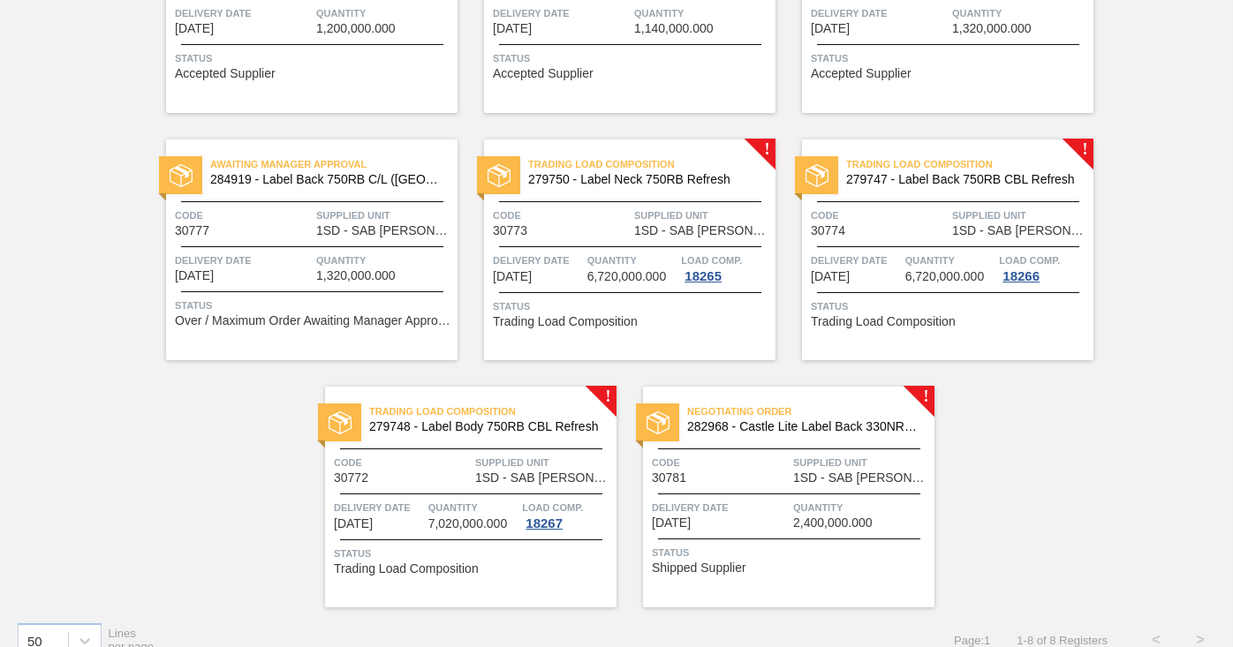
scroll to position [291, 0]
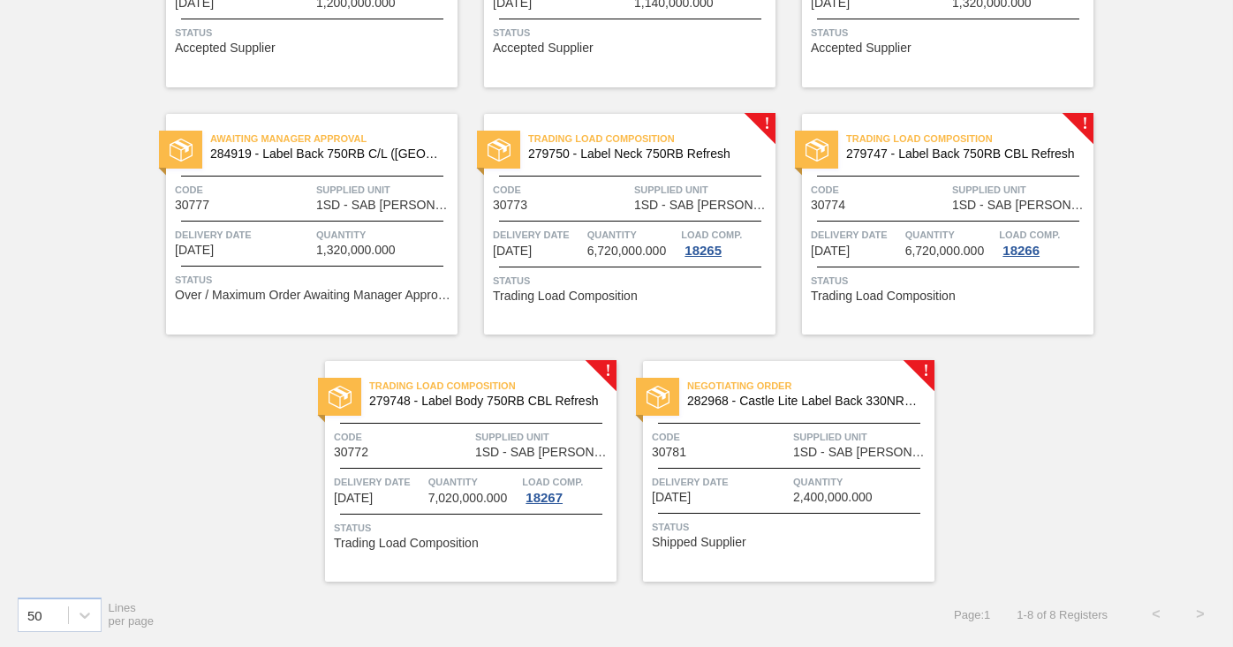
click at [762, 514] on div "Negotiating Order 282968 - Castle Lite Label Back 330NRB Booster 1 Code 30781 S…" at bounding box center [788, 471] width 291 height 221
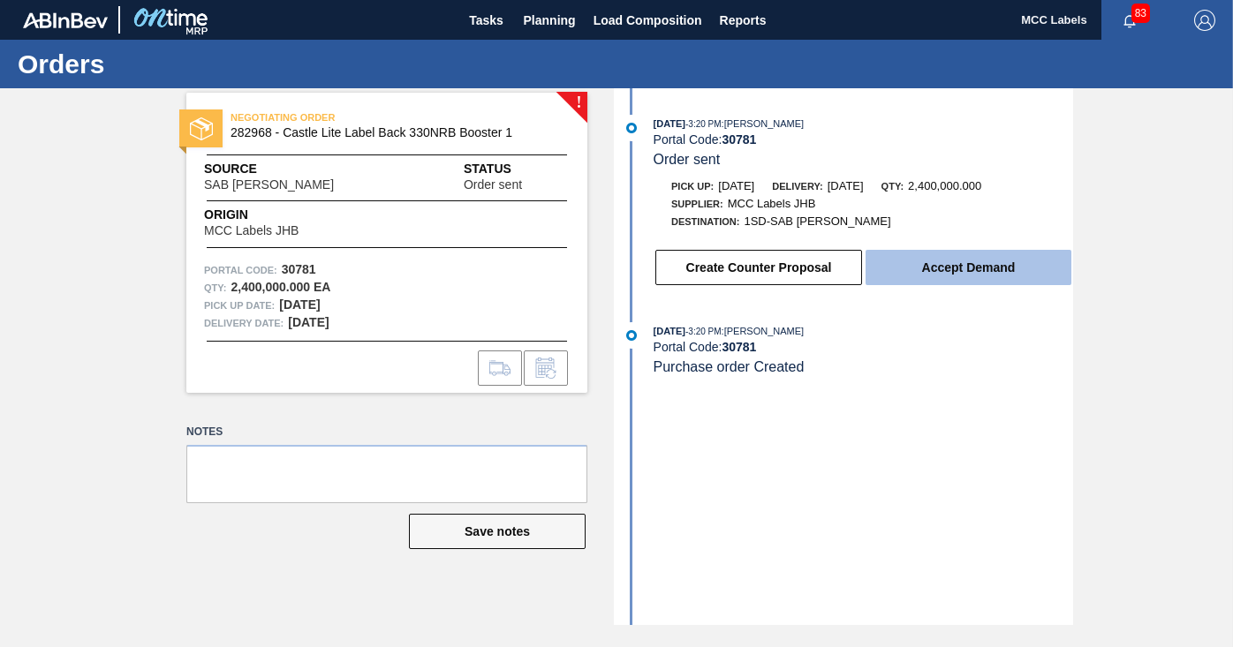
click at [931, 261] on button "Accept Demand" at bounding box center [969, 267] width 206 height 35
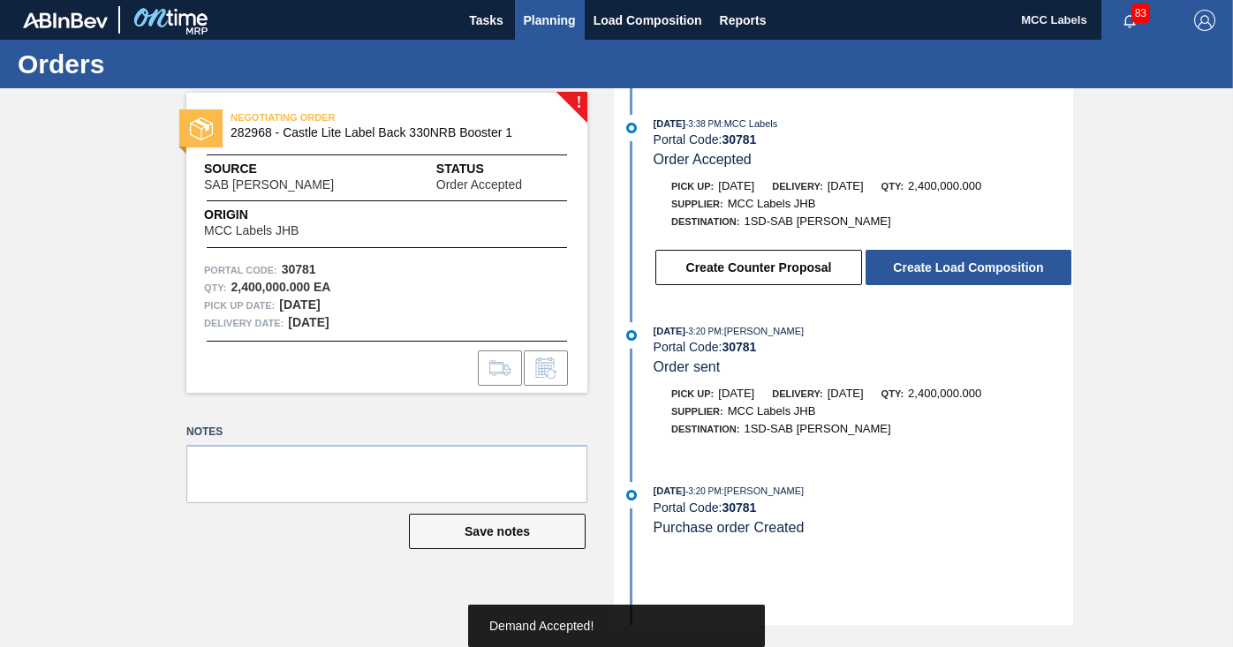
click at [556, 19] on span "Planning" at bounding box center [550, 20] width 52 height 21
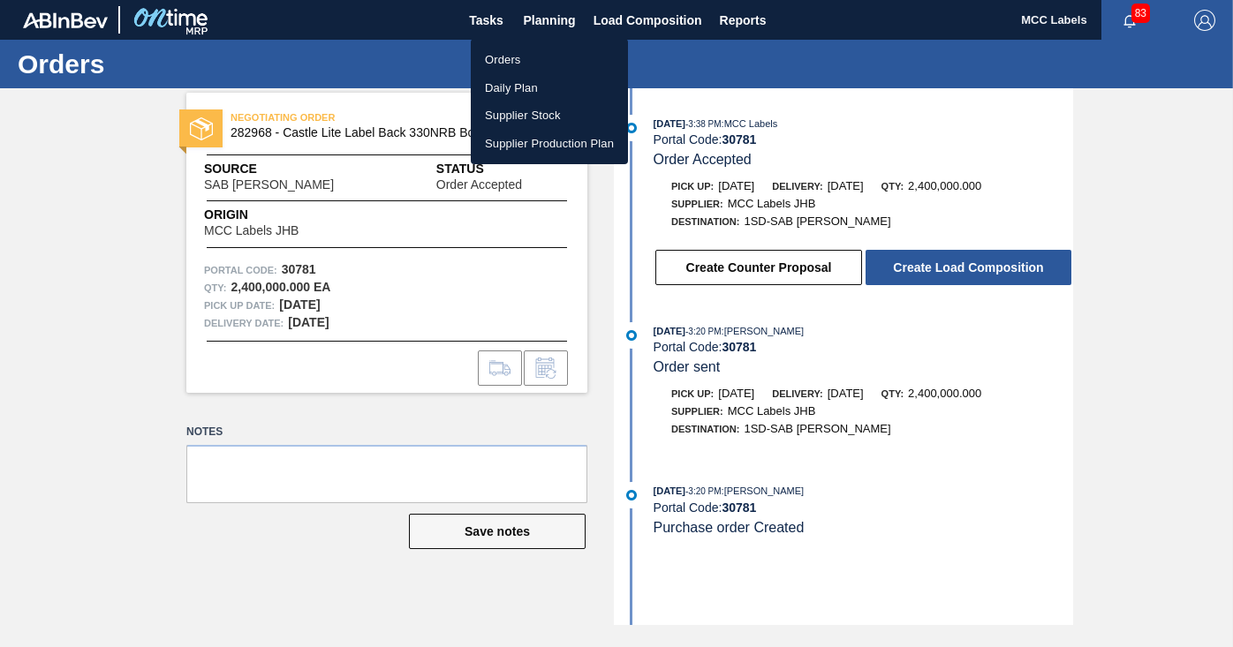
click at [505, 55] on li "Orders" at bounding box center [549, 60] width 157 height 28
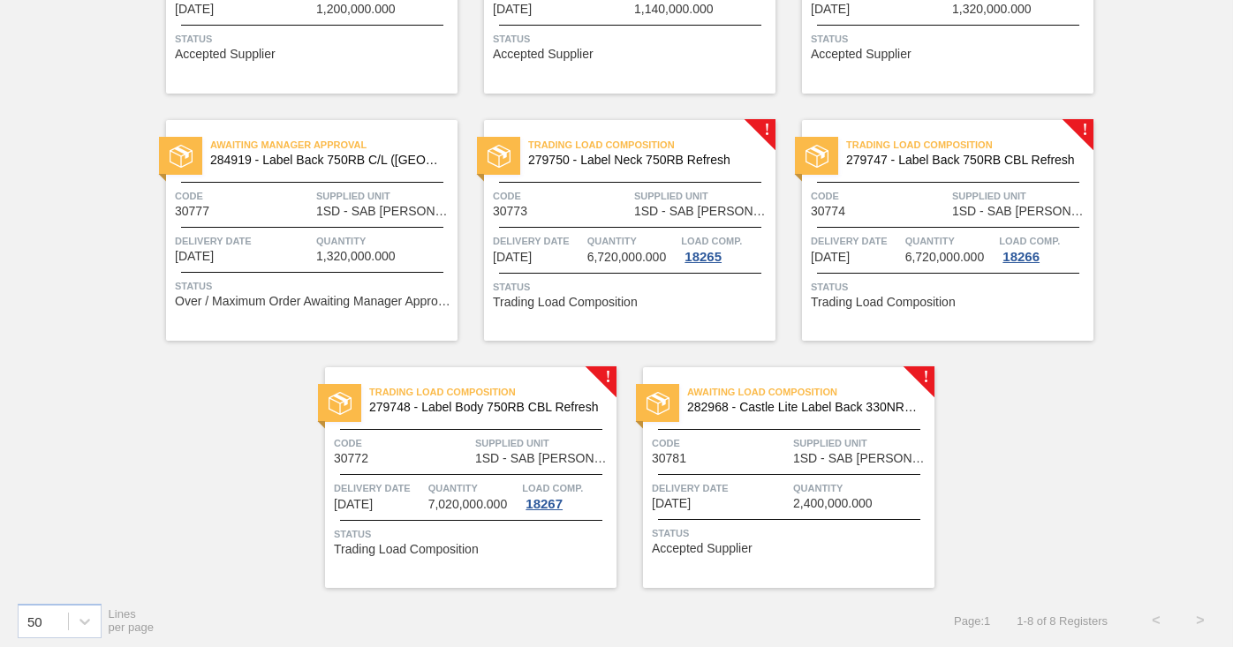
scroll to position [291, 0]
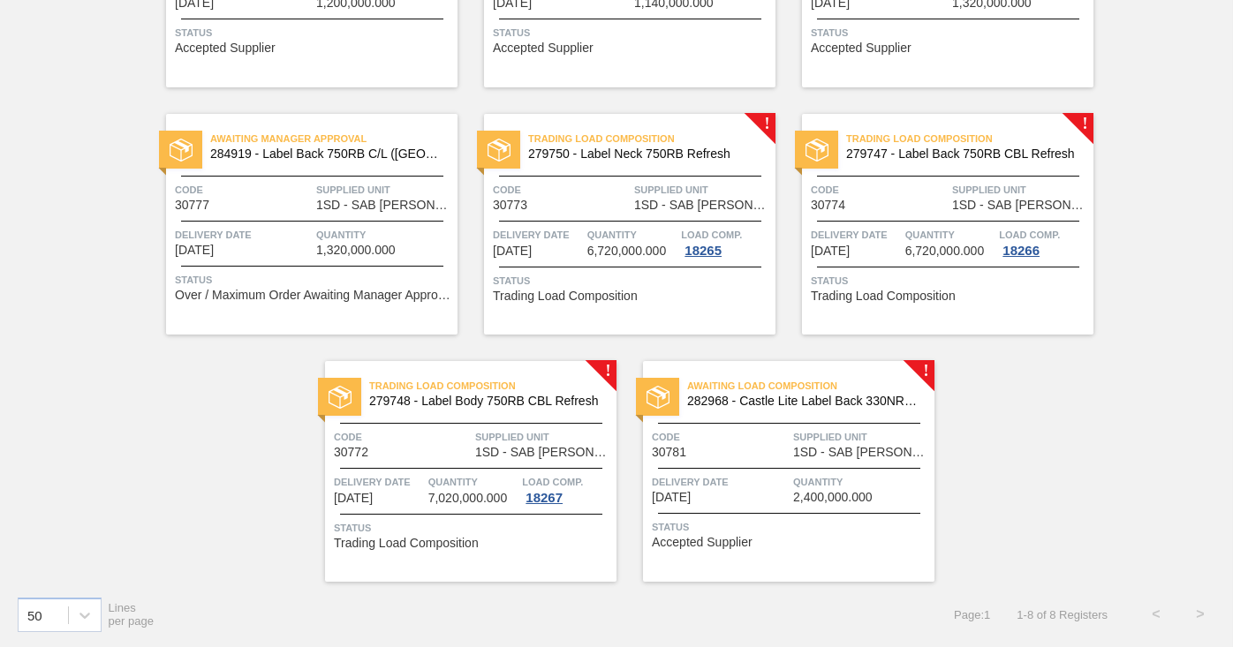
click at [261, 214] on div "Awaiting Manager Approval 284919 - Label Back 750RB C/L ([GEOGRAPHIC_DATA]) Cod…" at bounding box center [311, 224] width 291 height 221
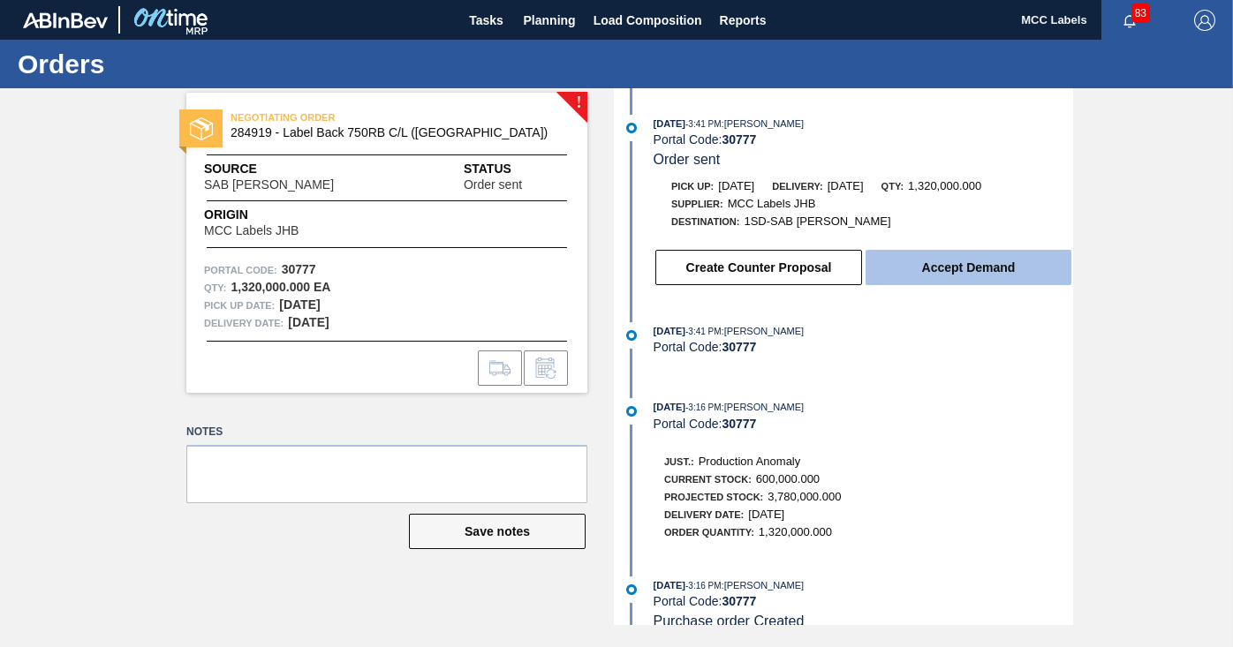
click at [950, 261] on button "Accept Demand" at bounding box center [969, 267] width 206 height 35
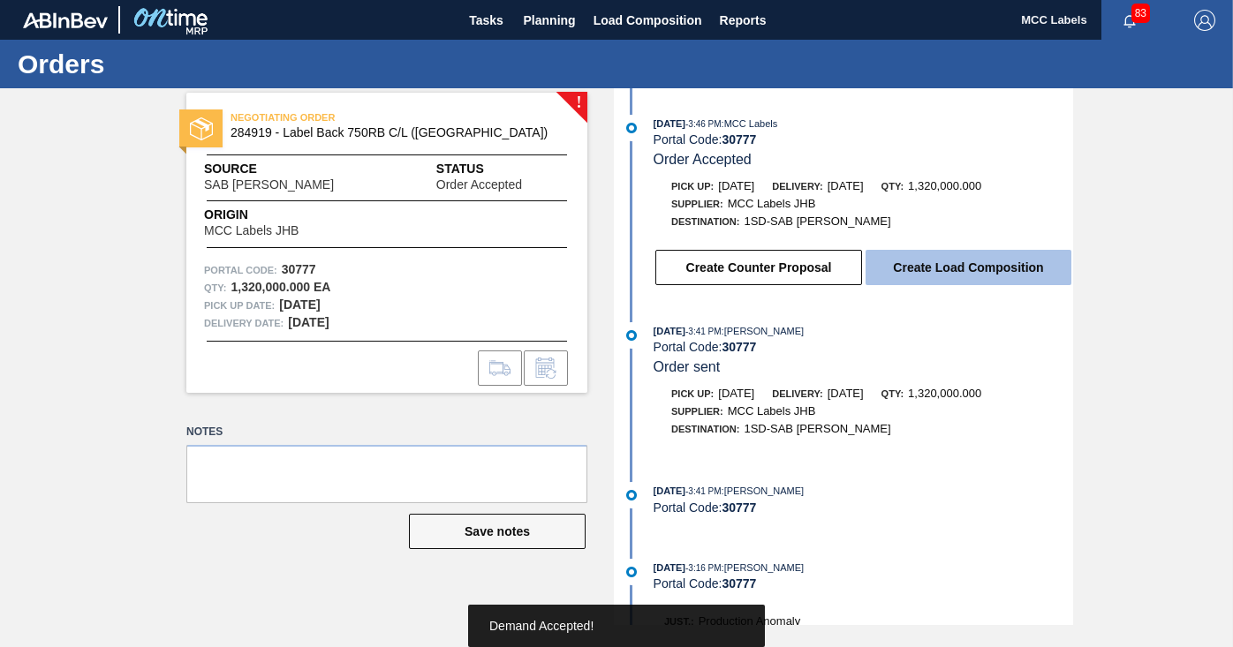
click at [956, 269] on button "Create Load Composition" at bounding box center [969, 267] width 206 height 35
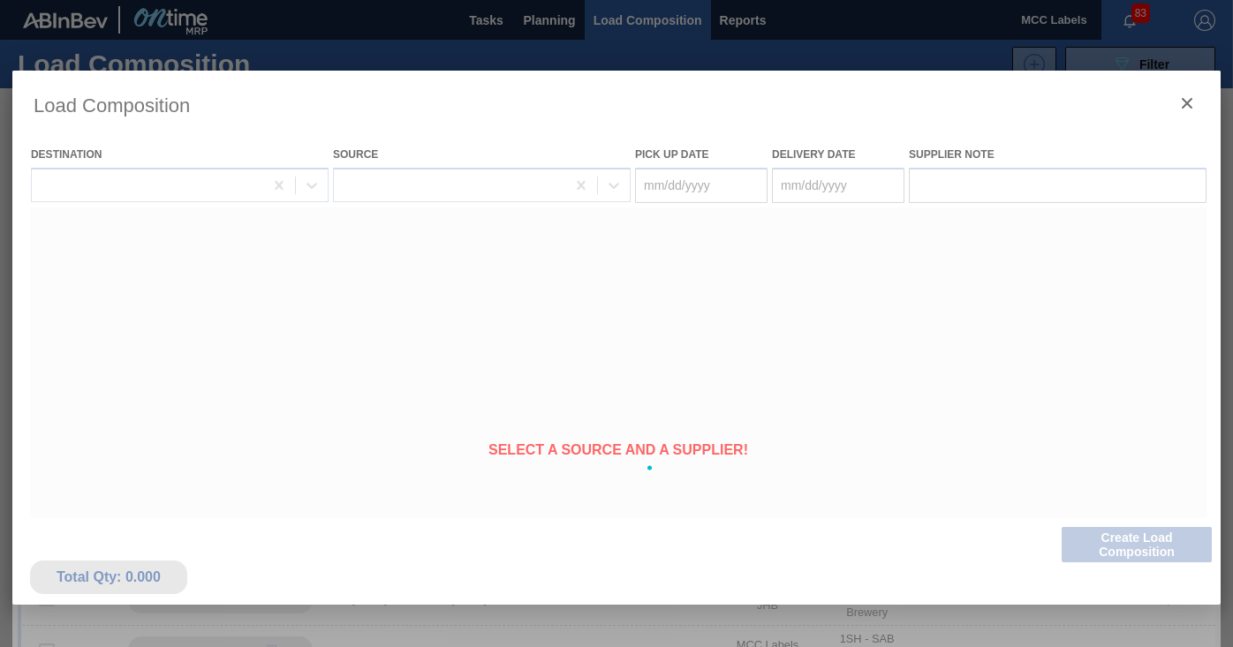
type Date "[DATE]"
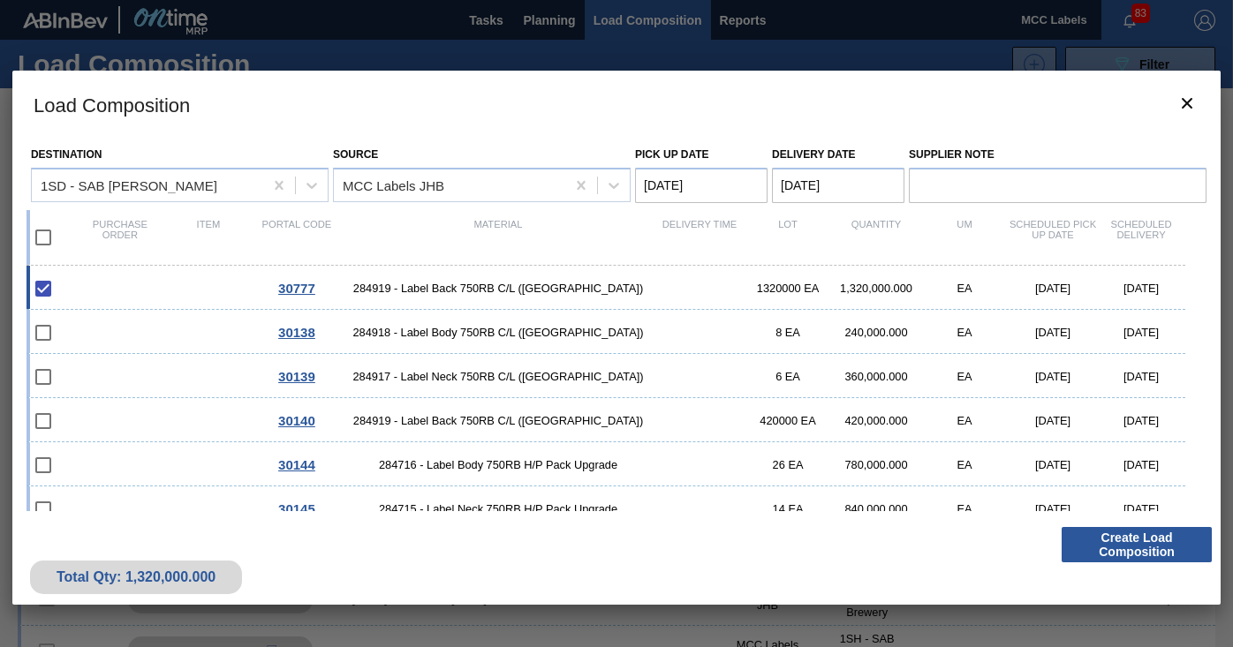
click at [37, 237] on input "checkbox" at bounding box center [43, 237] width 37 height 37
checkbox input "true"
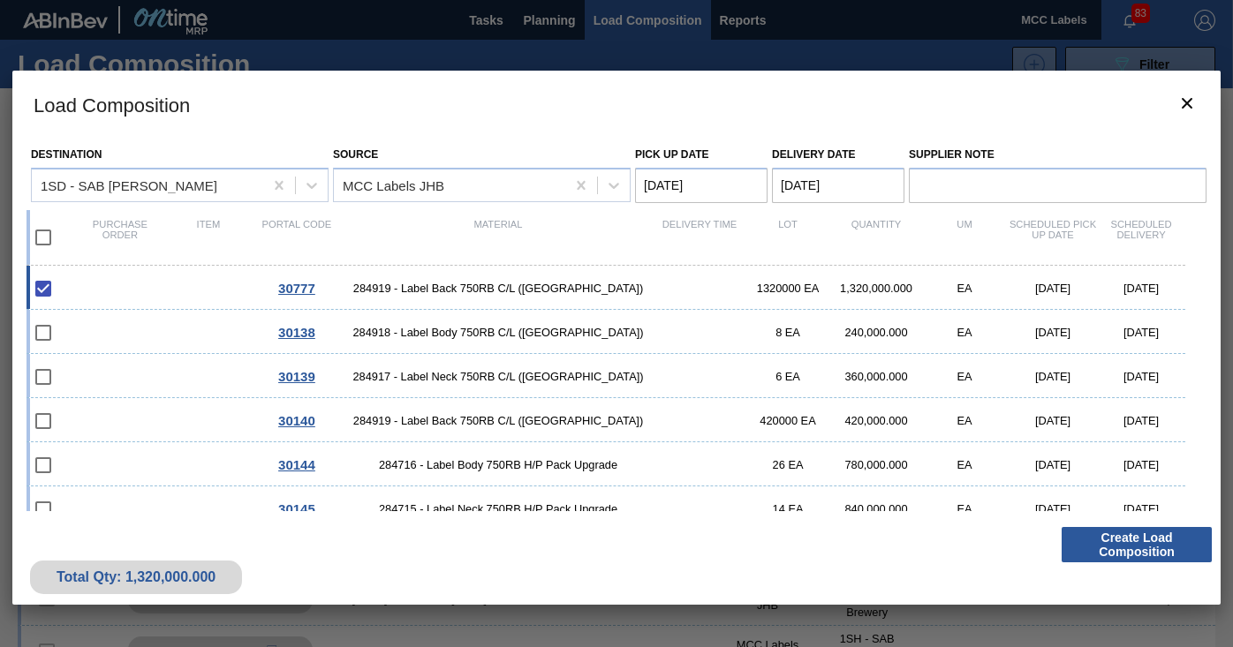
checkbox input "true"
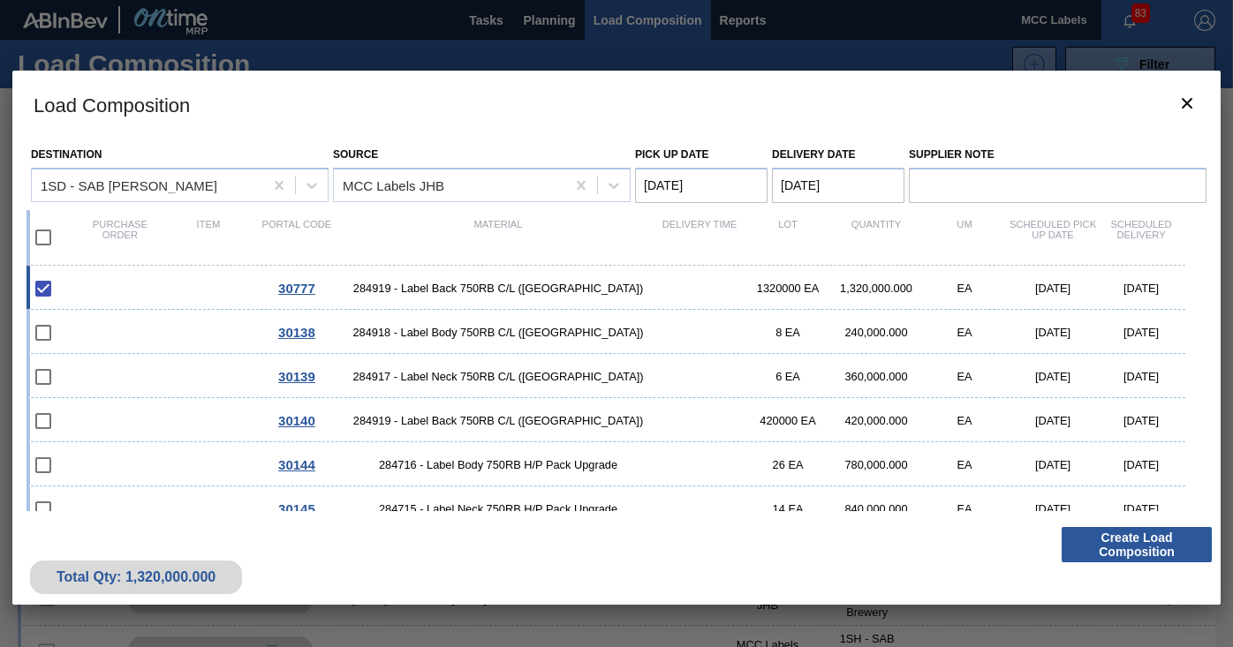
checkbox input "true"
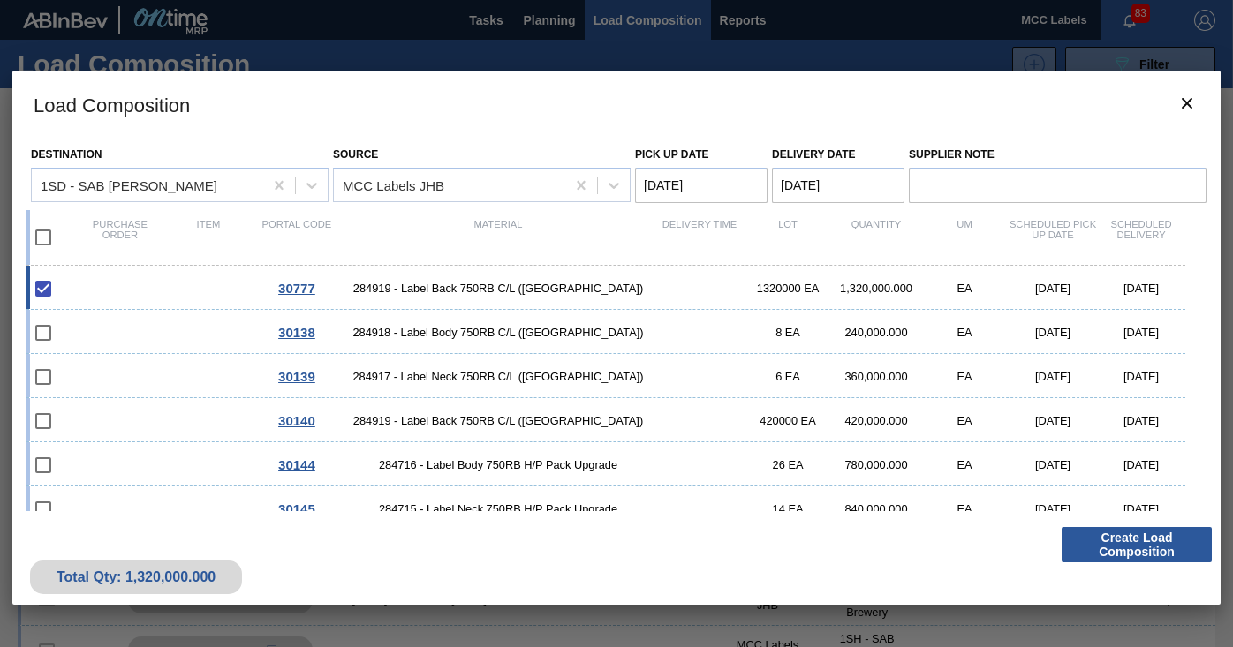
checkbox input "true"
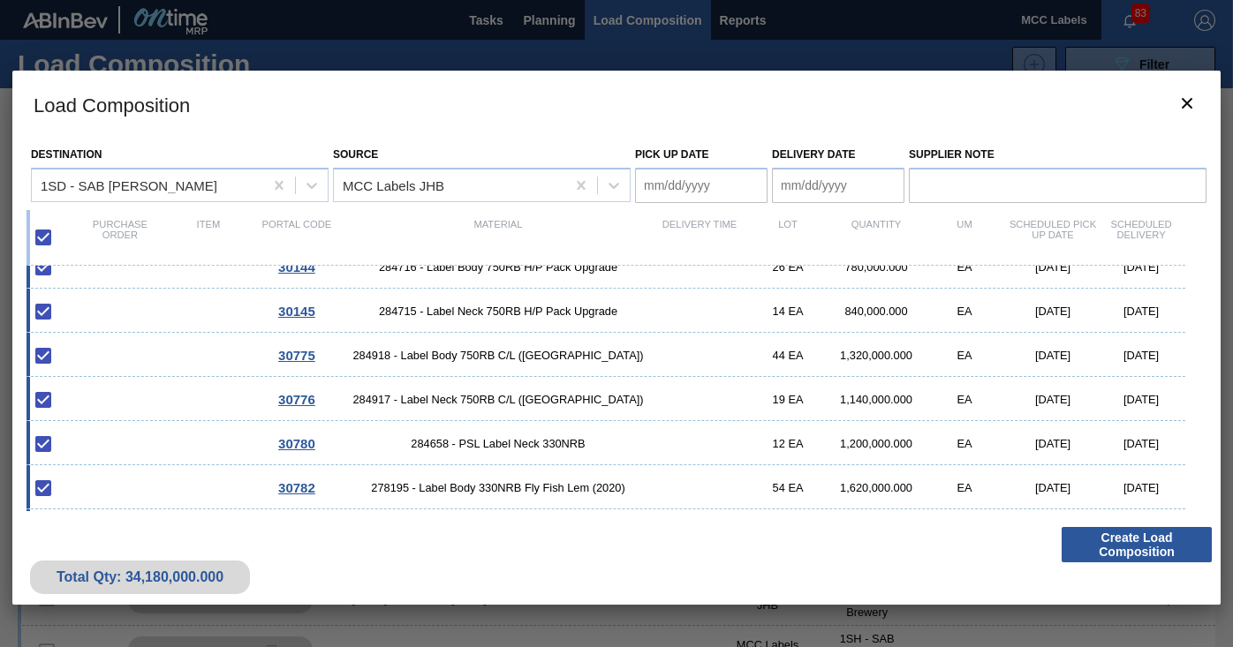
scroll to position [196, 0]
click at [703, 180] on Date "Pick up Date" at bounding box center [701, 185] width 132 height 35
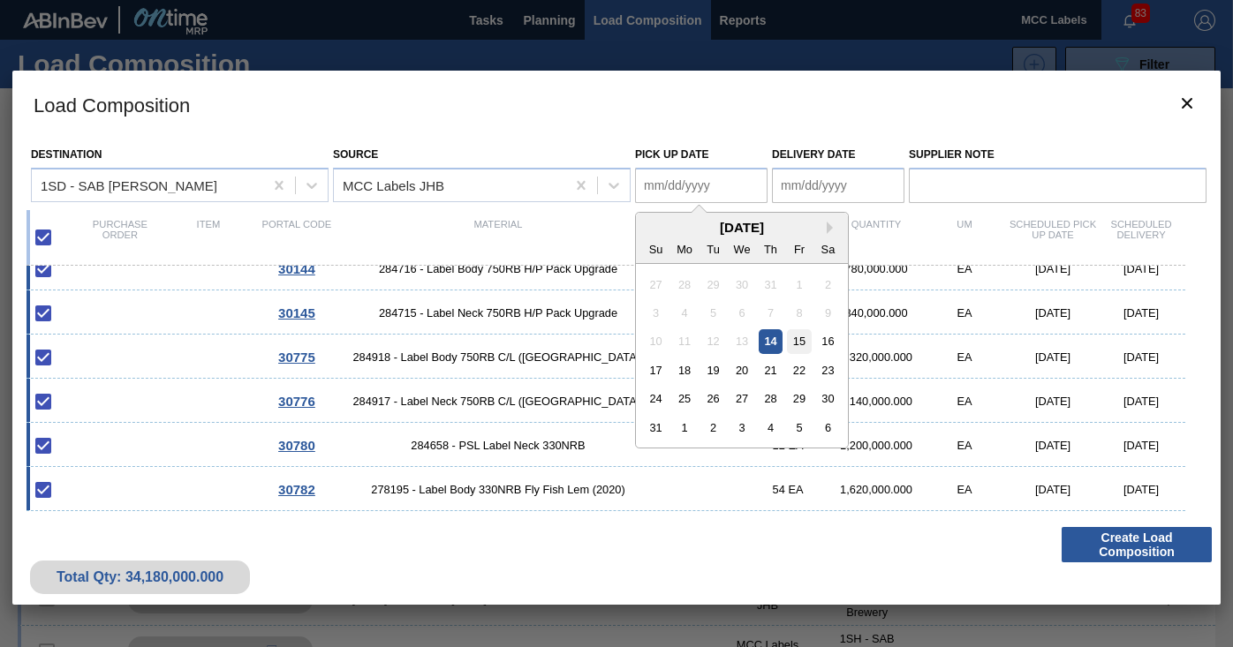
click at [798, 344] on div "15" at bounding box center [799, 341] width 24 height 24
type Date "[DATE]"
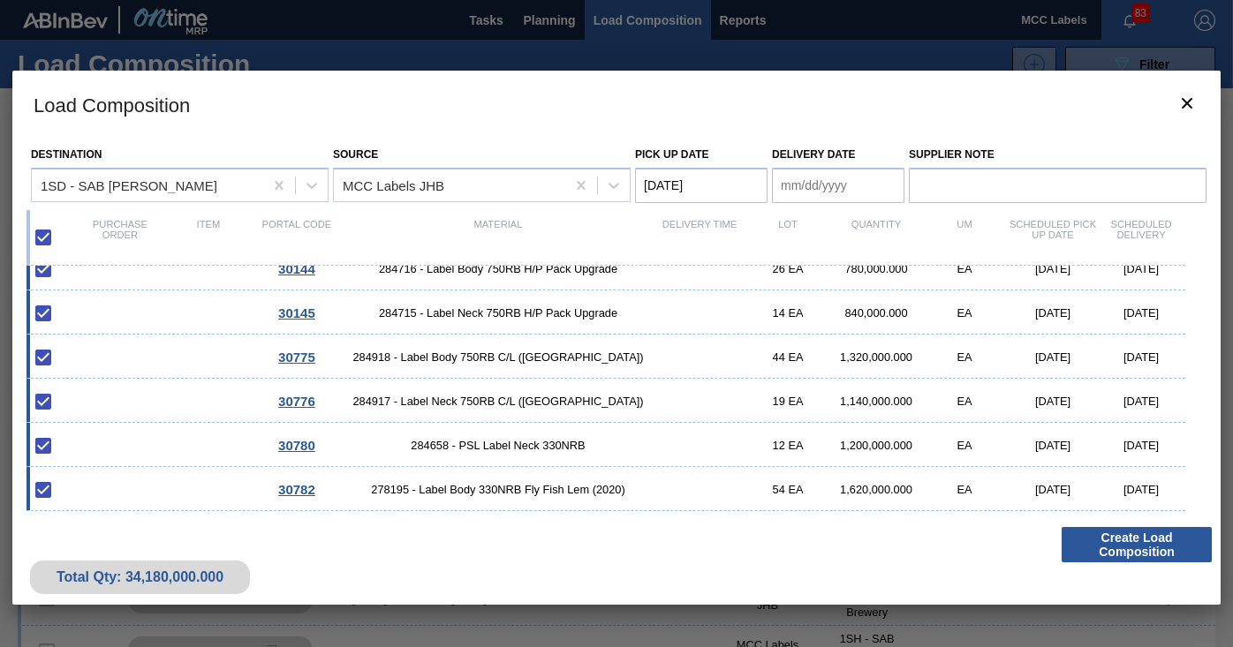
click at [828, 183] on Date "Delivery Date" at bounding box center [838, 185] width 132 height 35
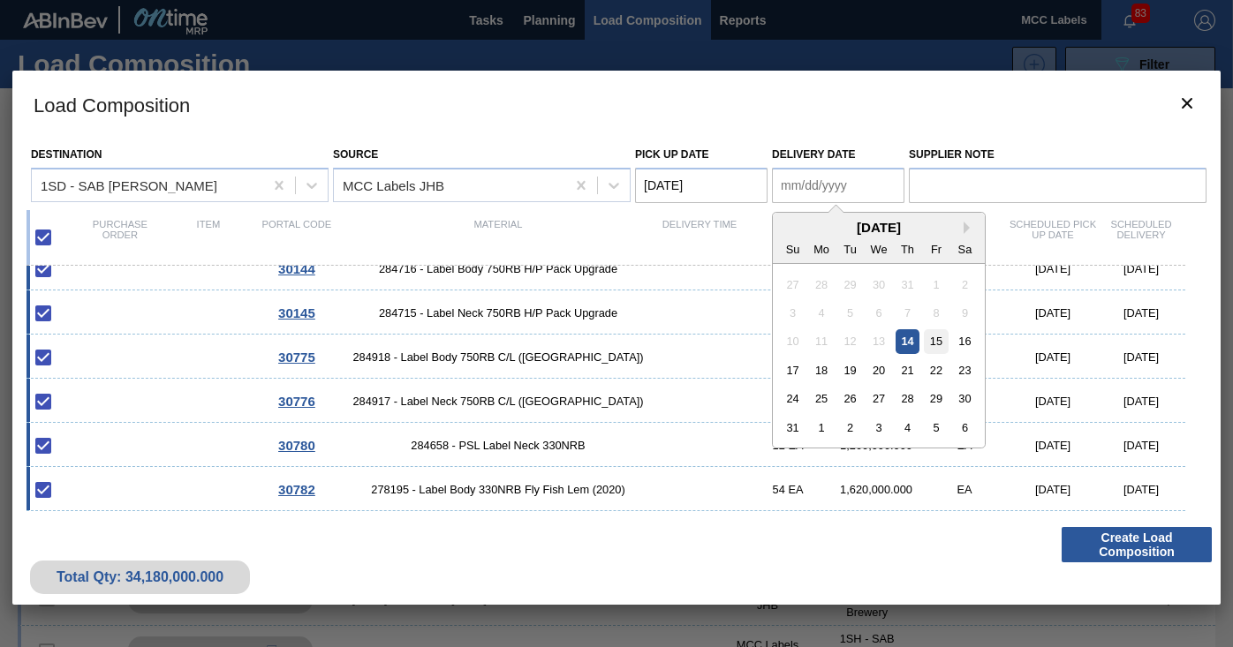
click at [934, 342] on div "15" at bounding box center [936, 341] width 24 height 24
type Date "[DATE]"
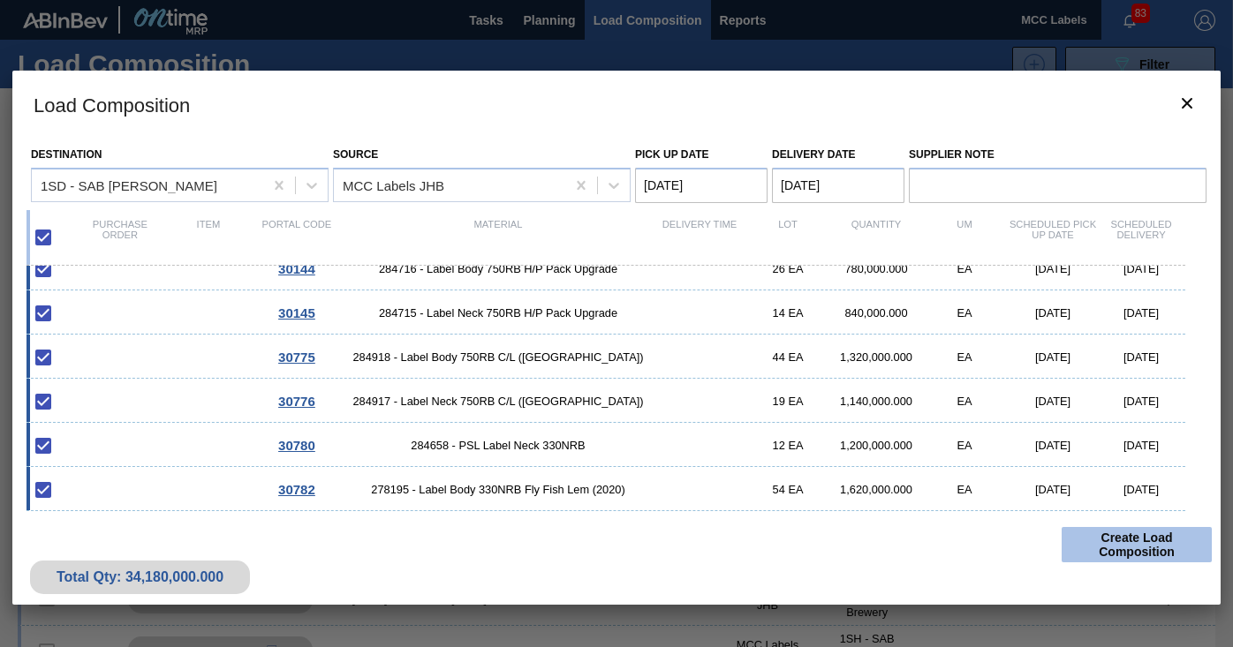
click at [1124, 533] on button "Create Load Composition" at bounding box center [1137, 544] width 150 height 35
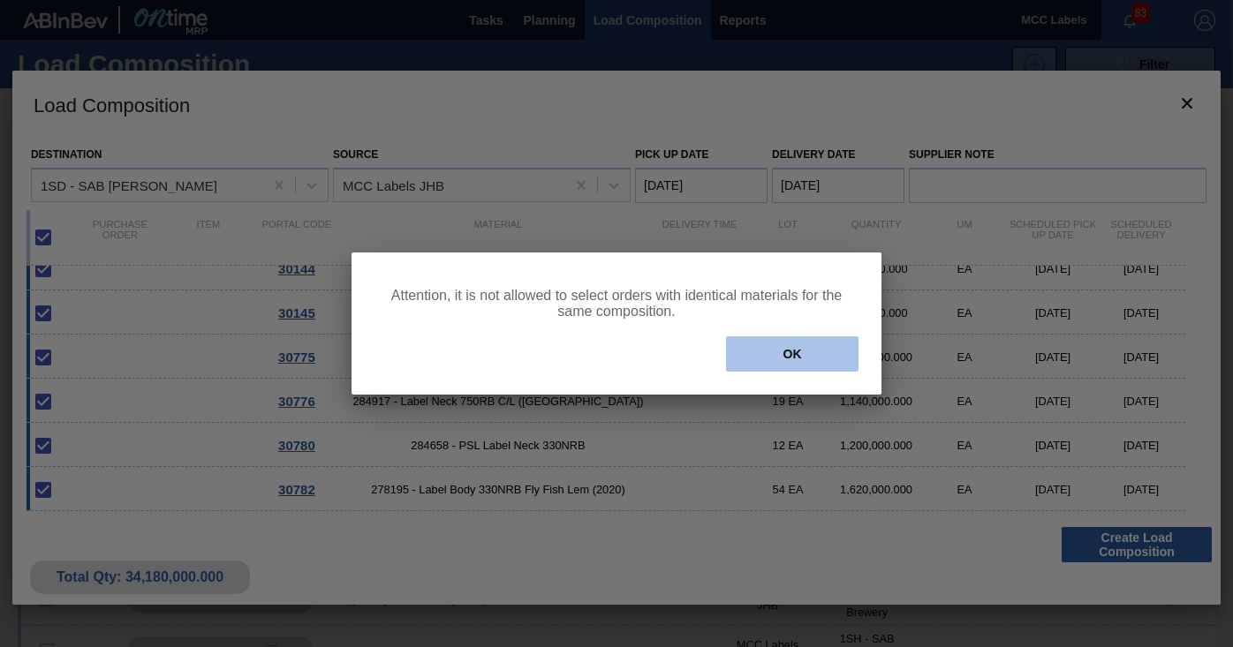
click at [753, 343] on button "OK" at bounding box center [792, 354] width 132 height 35
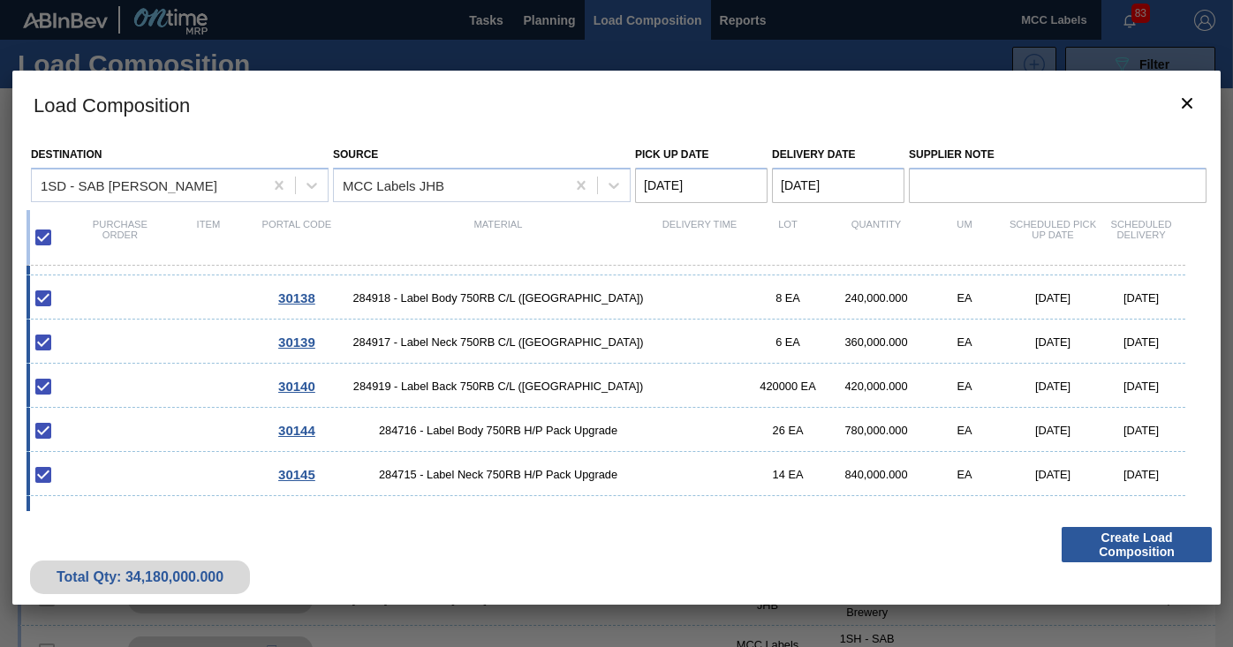
scroll to position [0, 0]
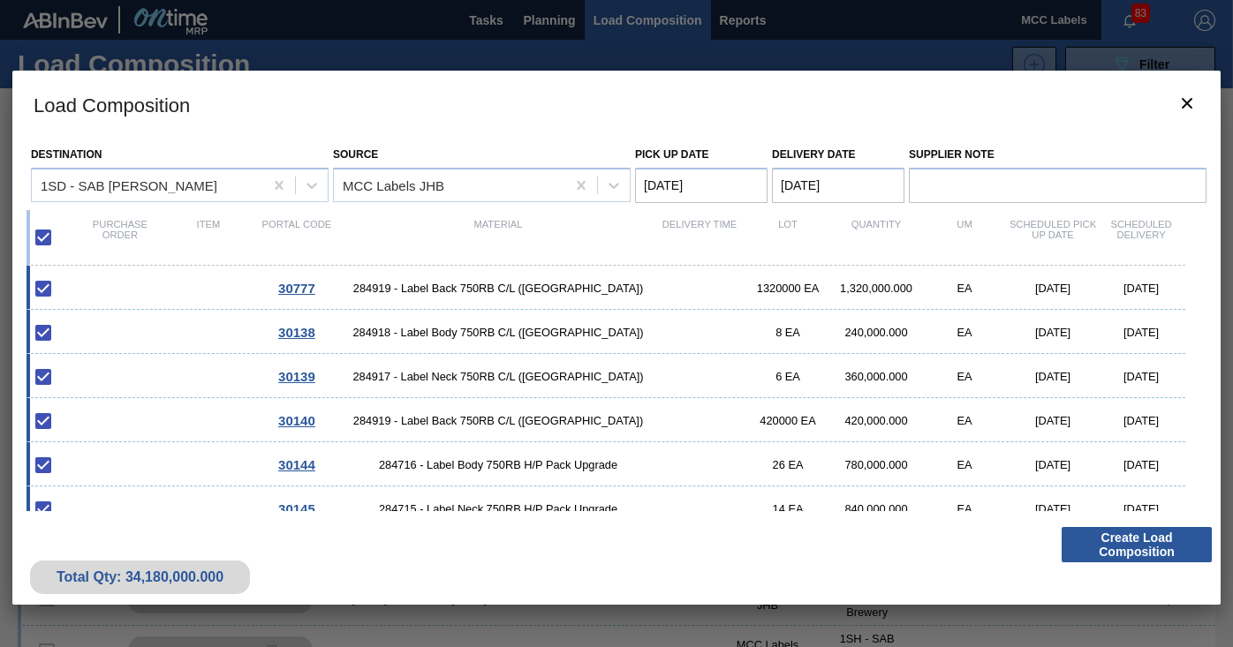
click at [130, 328] on div "30138 284918 - Label Body 750RB C/L ([GEOGRAPHIC_DATA]) 8 EA 240,000.000 EA [DA…" at bounding box center [605, 332] width 1159 height 44
checkbox input "false"
click at [147, 369] on div "30139 284917 - Label Neck 750RB C/L ([GEOGRAPHIC_DATA]) 6 EA 360,000.000 EA [DA…" at bounding box center [605, 376] width 1159 height 44
checkbox input "false"
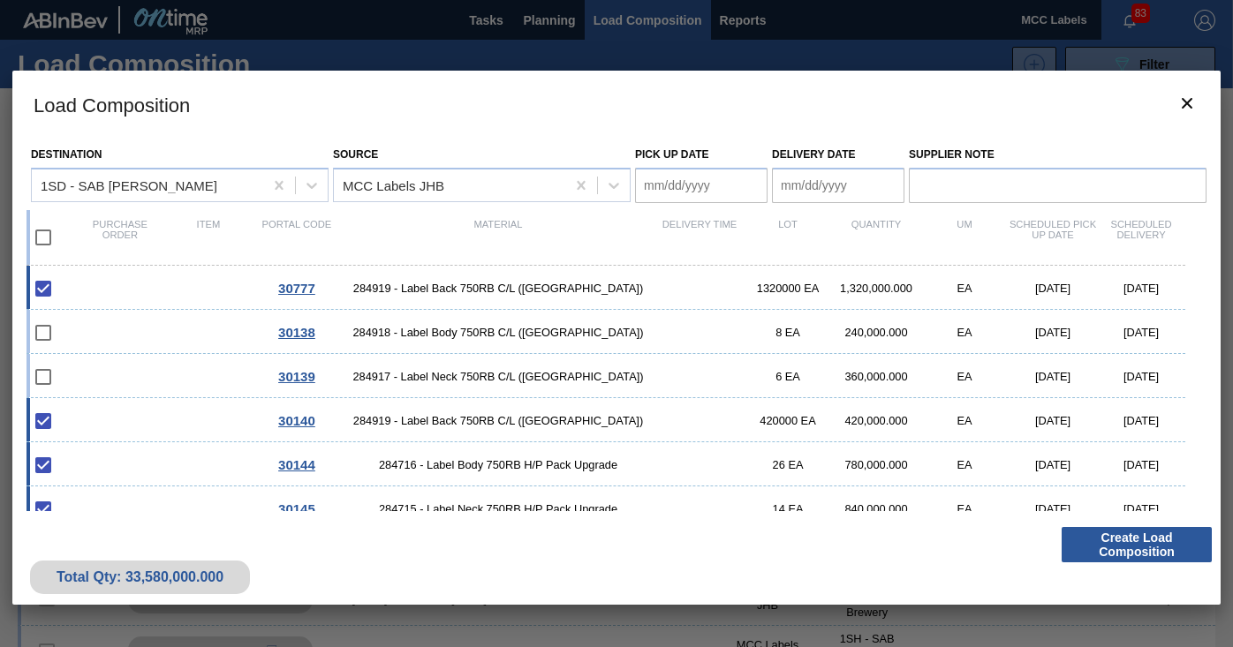
click at [158, 418] on div "30140 284919 - Label Back 750RB C/L ([GEOGRAPHIC_DATA]) 420000 EA 420,000.000 E…" at bounding box center [605, 420] width 1159 height 44
checkbox input "false"
click at [157, 450] on div "30144 284716 - Label Body 750RB H/P Pack Upgrade 26 EA 780,000.000 EA [DATE] [D…" at bounding box center [605, 465] width 1159 height 44
checkbox input "false"
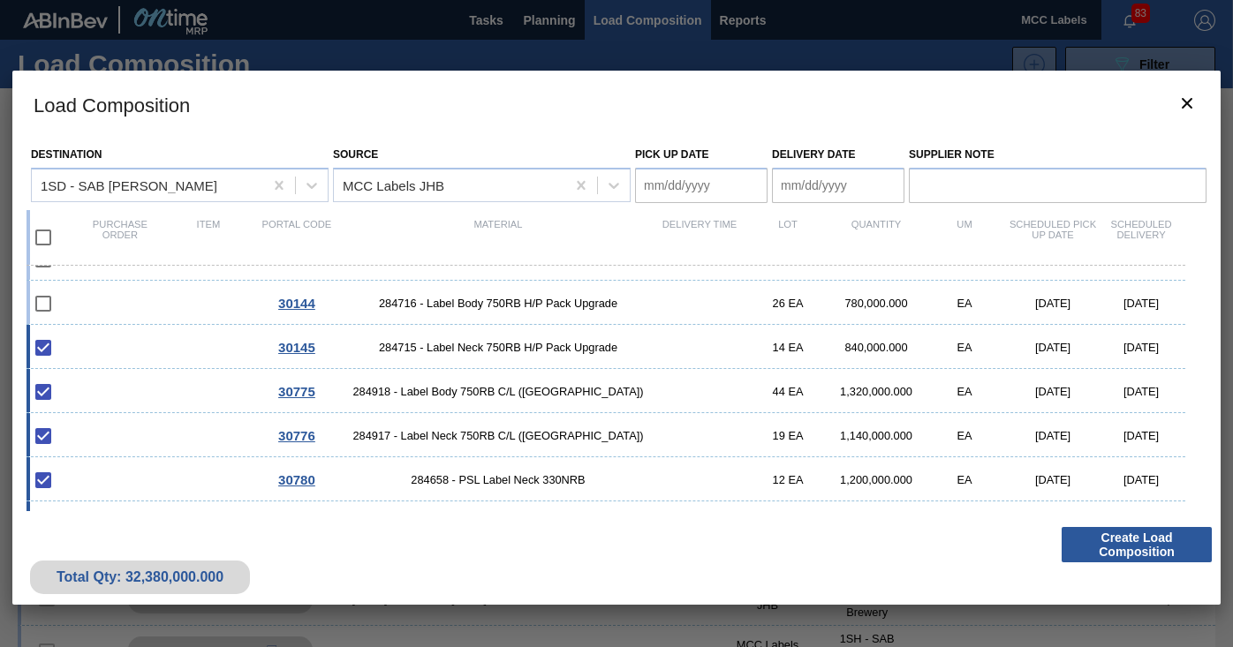
scroll to position [177, 0]
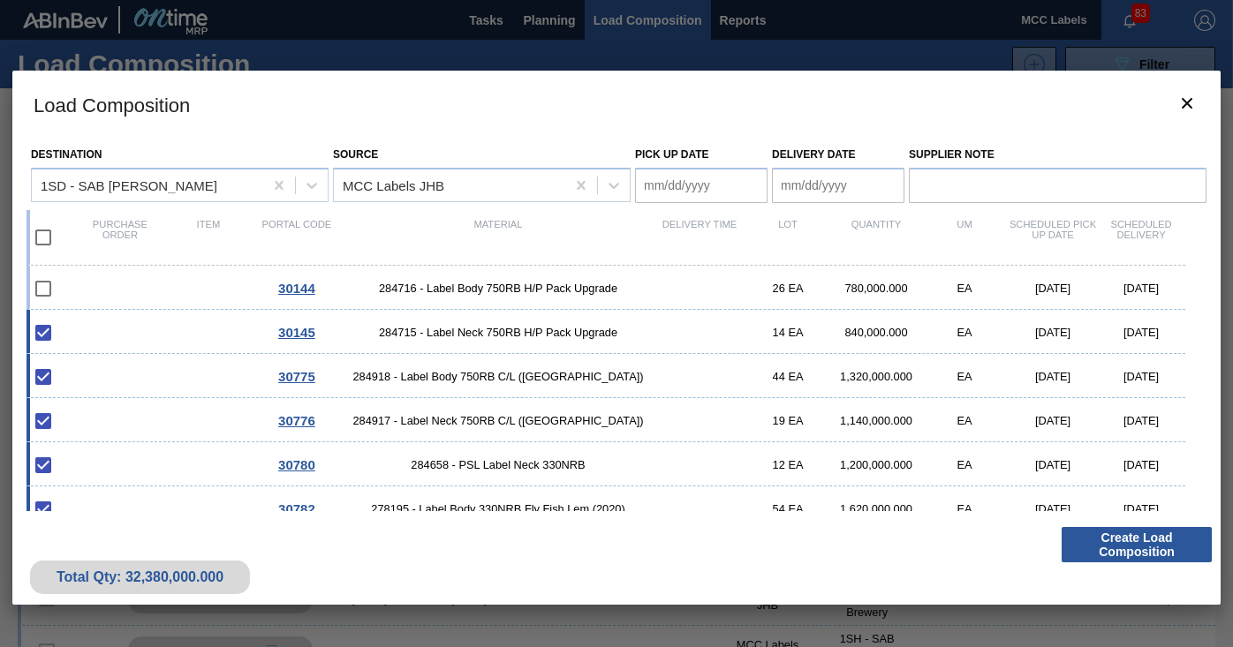
click at [151, 329] on div "30145 284715 - Label Neck 750RB H/P Pack Upgrade 14 EA 840,000.000 EA [DATE] [D…" at bounding box center [605, 332] width 1159 height 44
checkbox input "false"
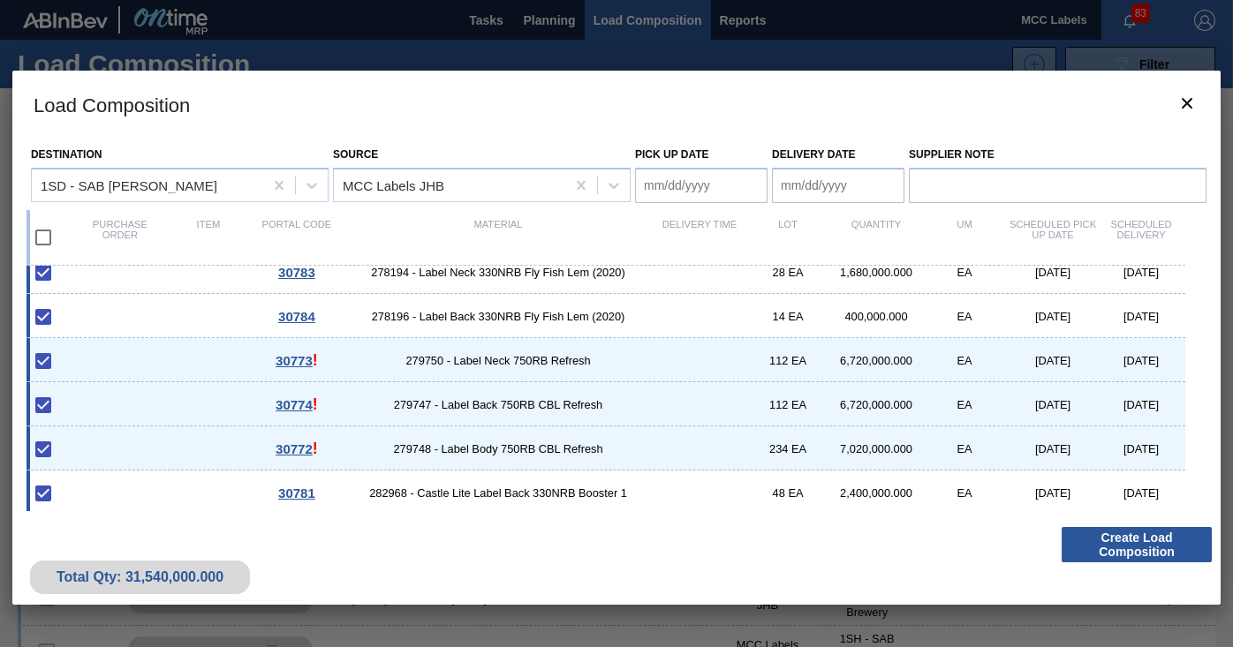
scroll to position [460, 0]
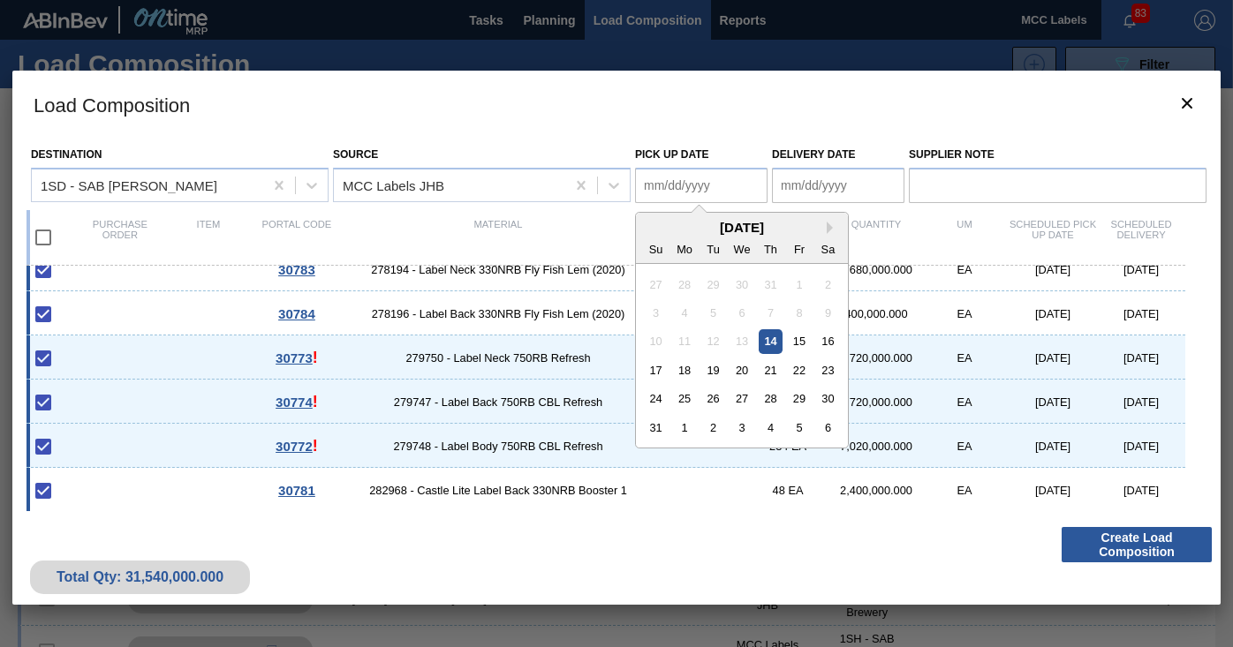
drag, startPoint x: 729, startPoint y: 185, endPoint x: 784, endPoint y: 258, distance: 92.0
click at [728, 185] on Date "Pick up Date" at bounding box center [701, 185] width 132 height 35
click at [797, 340] on div "15" at bounding box center [799, 341] width 24 height 24
type Date "[DATE]"
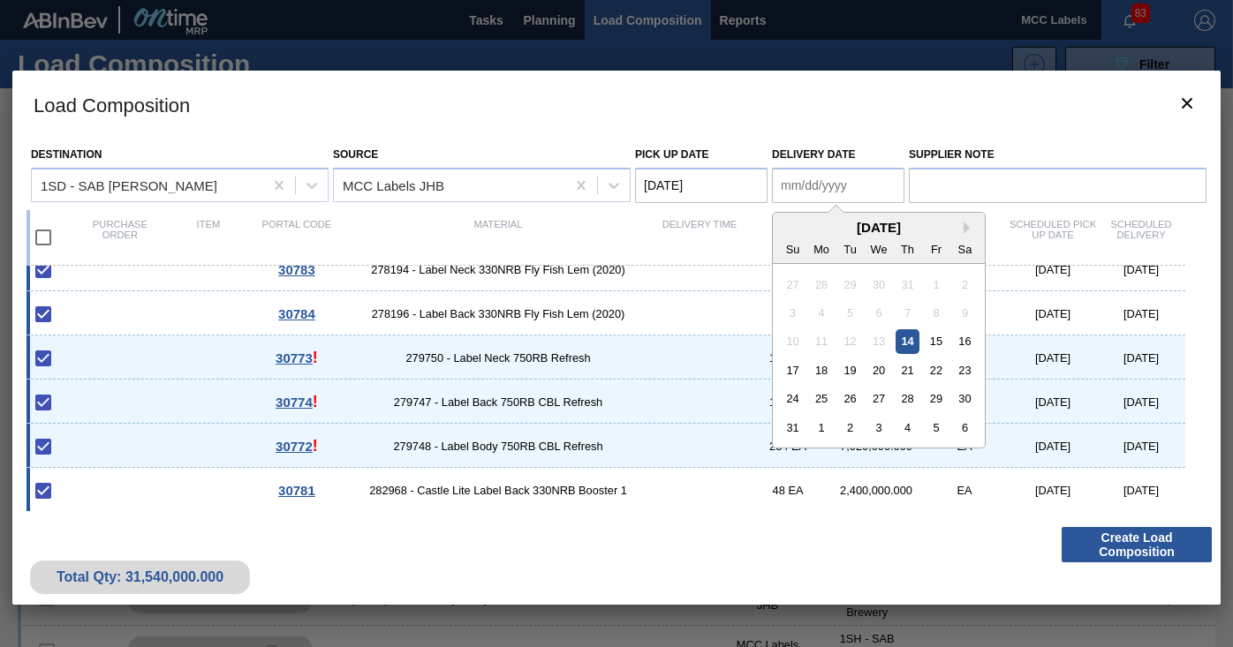
click at [827, 192] on Date "Delivery Date" at bounding box center [838, 185] width 132 height 35
click at [935, 338] on div "15" at bounding box center [936, 341] width 24 height 24
type Date "[DATE]"
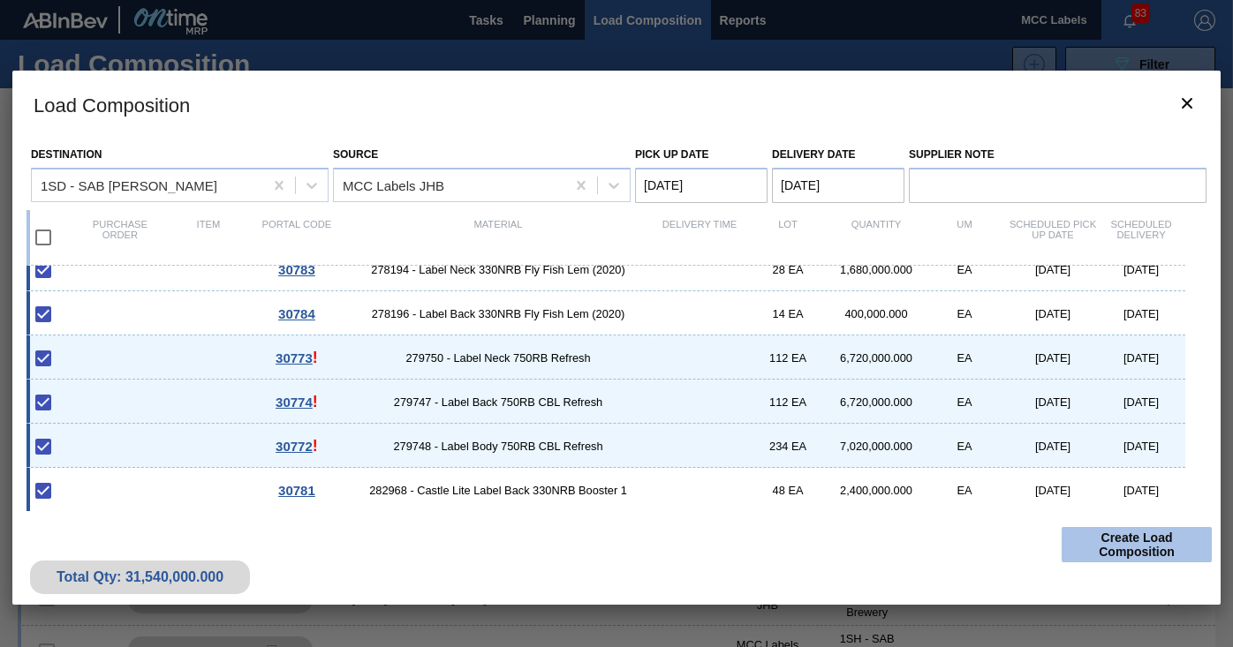
click at [1130, 536] on button "Create Load Composition" at bounding box center [1137, 544] width 150 height 35
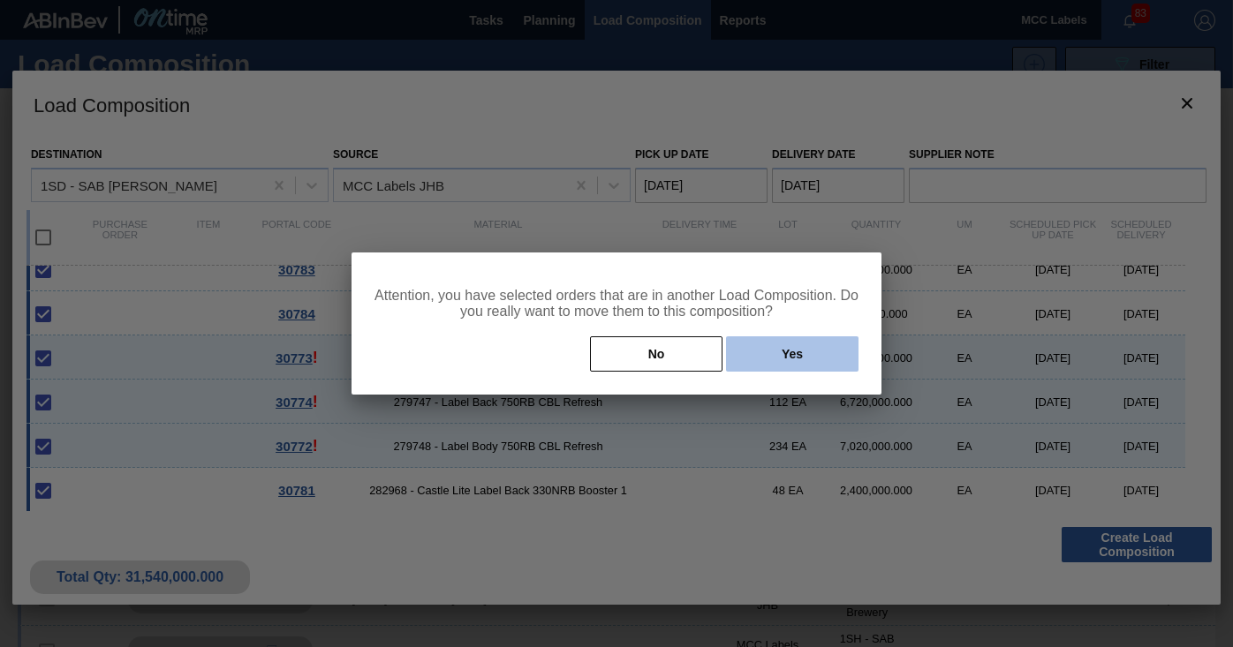
click at [767, 347] on button "Yes" at bounding box center [792, 354] width 132 height 35
